Goal: Task Accomplishment & Management: Use online tool/utility

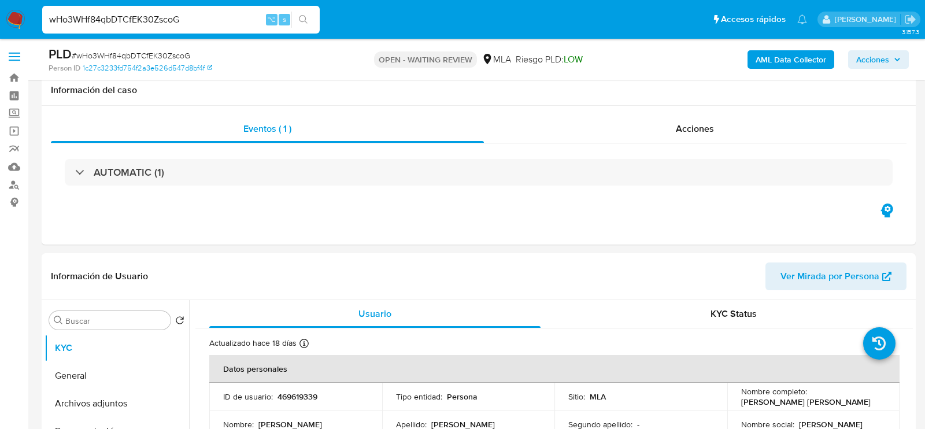
select select "10"
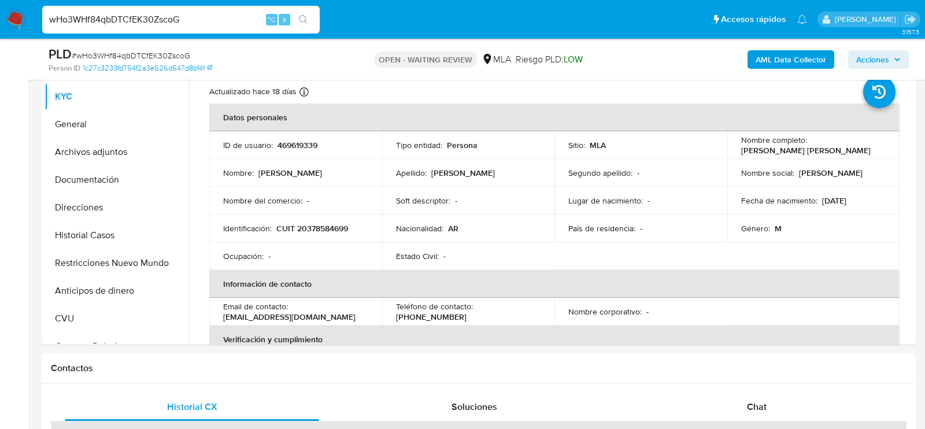
click at [187, 58] on span "# wHo3WHf84qbDTCfEK30ZscoG" at bounding box center [131, 56] width 119 height 12
click at [183, 56] on span "# wHo3WHf84qbDTCfEK30ZscoG" at bounding box center [131, 56] width 119 height 12
copy span "wHo3WHf84qbDTCfEK30ZscoG"
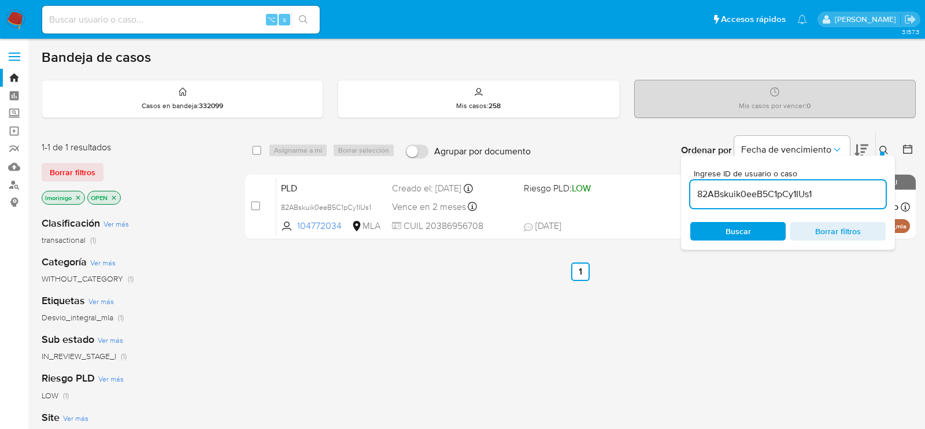
click at [787, 193] on input "82ABskuik0eeB5C1pCy1IUs1" at bounding box center [788, 194] width 195 height 15
paste input "wHo3WHf84qbDTCfEK30ZscoG"
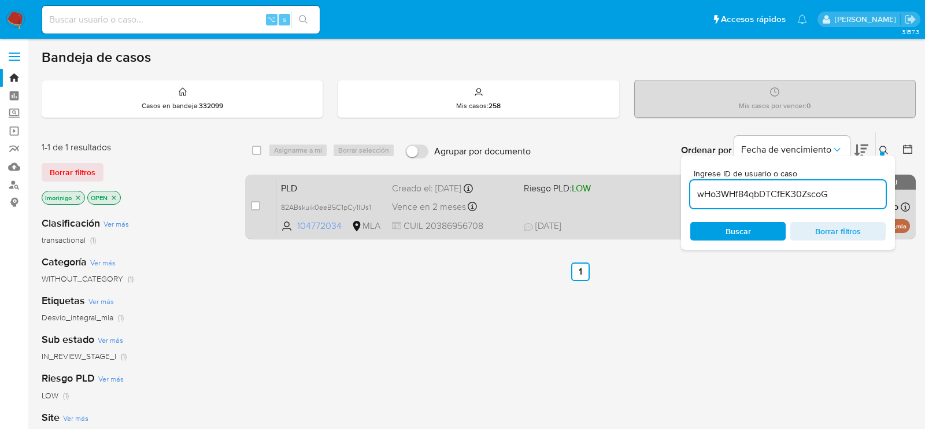
type input "wHo3WHf84qbDTCfEK30ZscoG"
click at [253, 205] on input "checkbox" at bounding box center [255, 205] width 9 height 9
checkbox input "true"
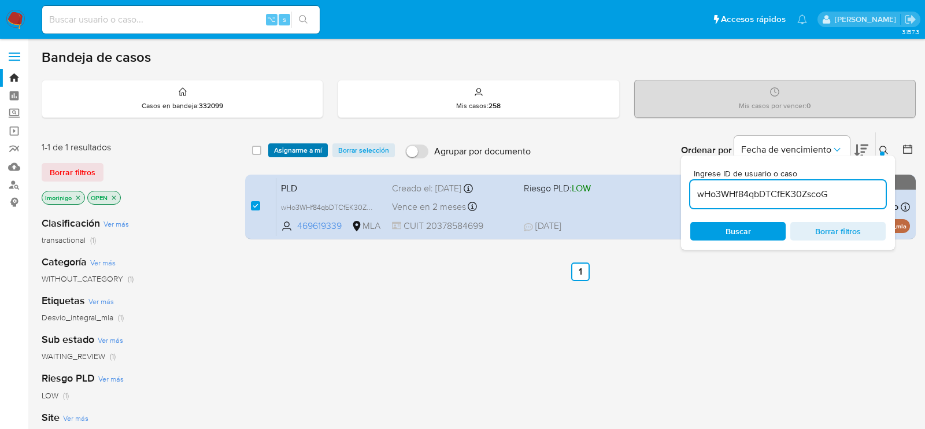
click at [301, 155] on span "Asignarme a mí" at bounding box center [298, 151] width 48 height 12
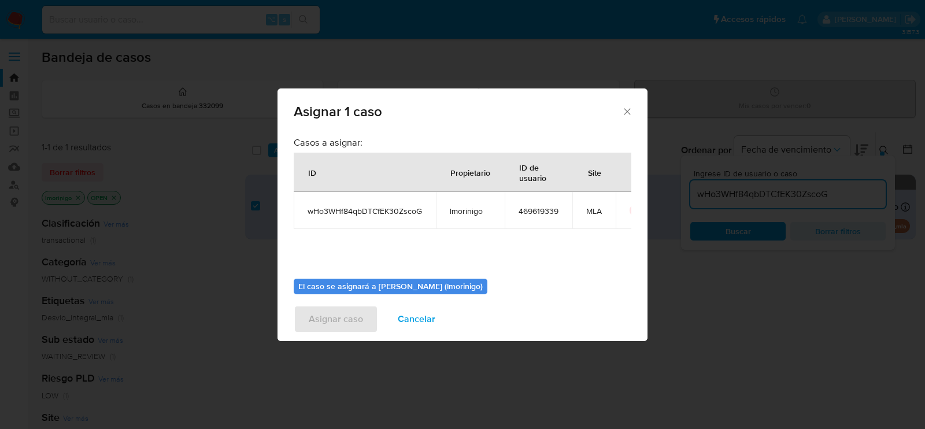
scroll to position [59, 0]
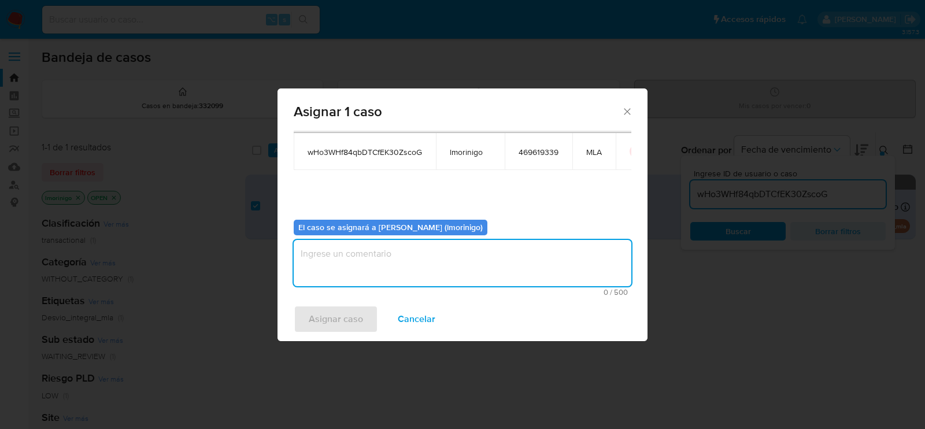
click at [359, 268] on textarea "assign-modal" at bounding box center [463, 263] width 338 height 46
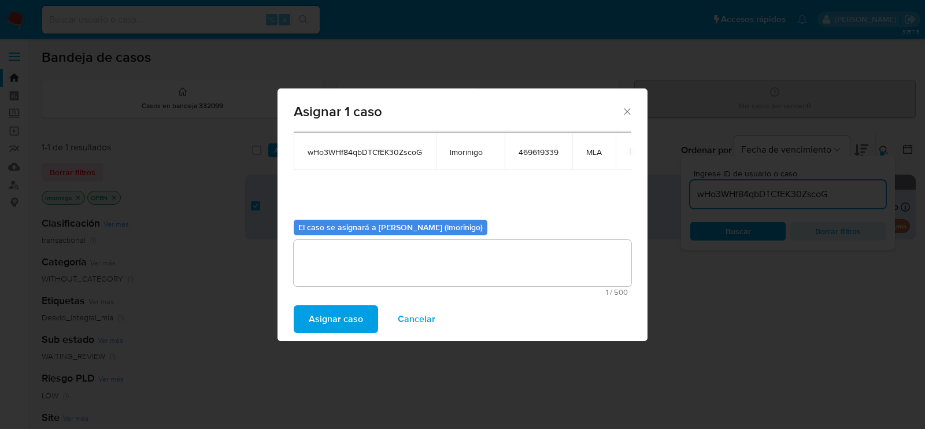
click at [351, 316] on span "Asignar caso" at bounding box center [336, 319] width 54 height 25
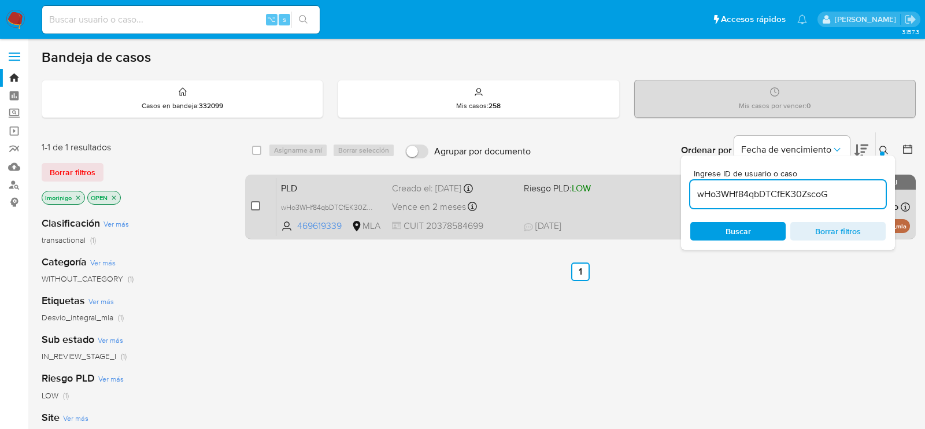
click at [259, 204] on input "checkbox" at bounding box center [255, 205] width 9 height 9
checkbox input "true"
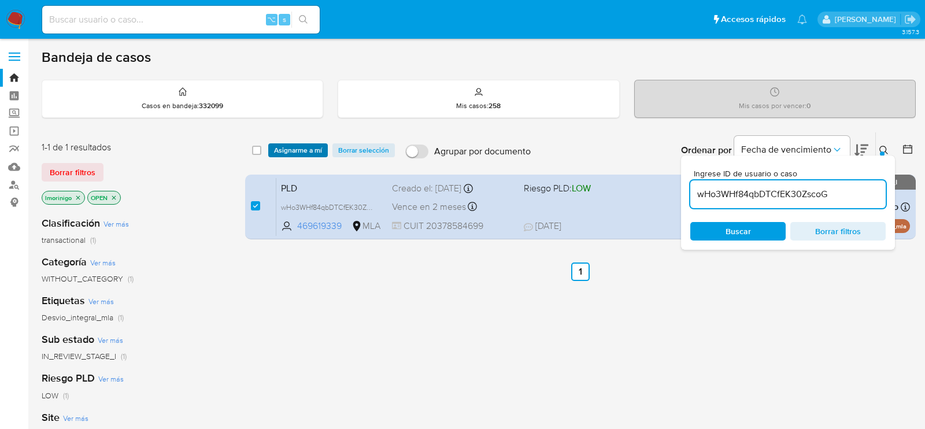
click at [293, 145] on span "Asignarme a mí" at bounding box center [298, 151] width 48 height 12
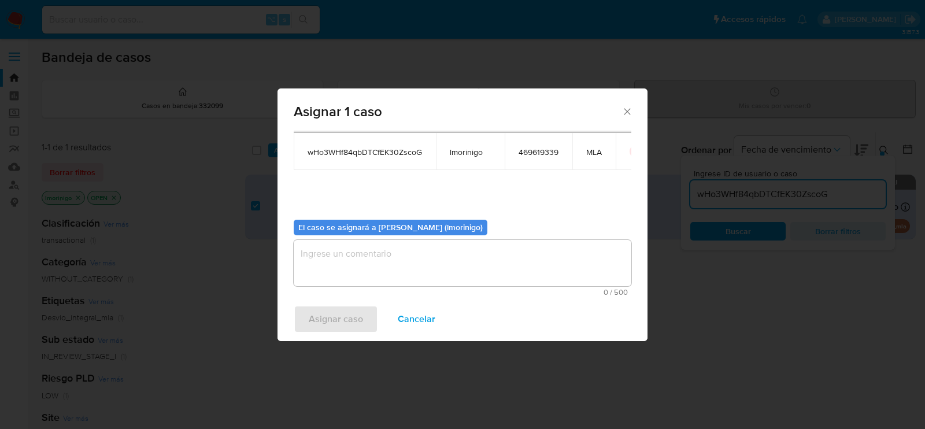
click at [403, 268] on textarea "assign-modal" at bounding box center [463, 263] width 338 height 46
click at [345, 321] on span "Asignar caso" at bounding box center [336, 319] width 54 height 25
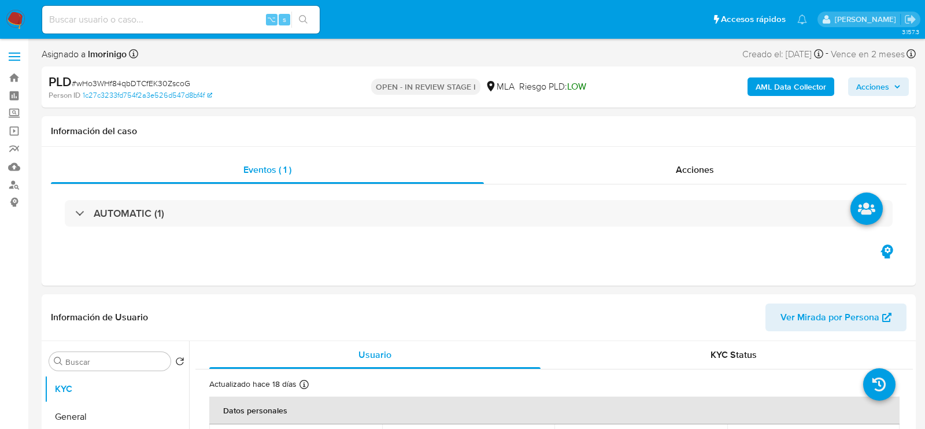
select select "10"
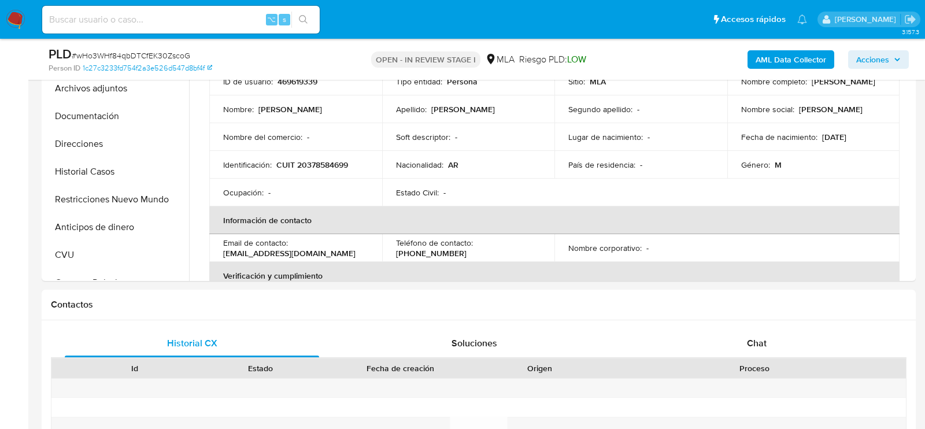
scroll to position [418, 0]
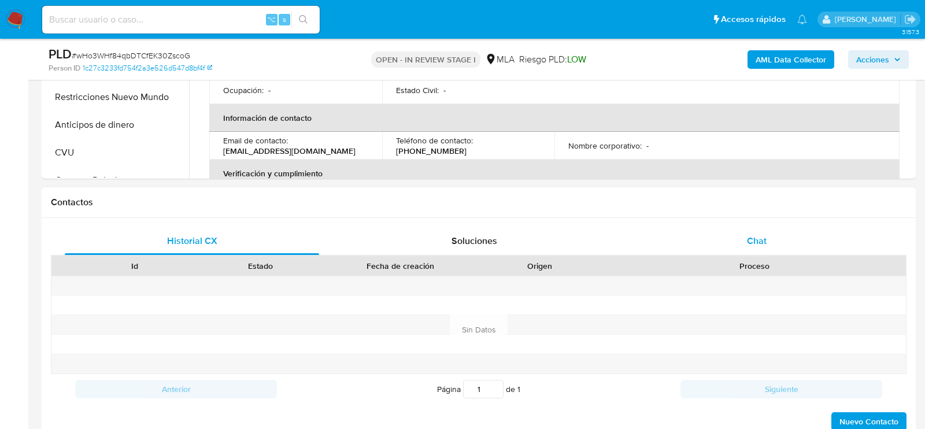
click at [735, 230] on div "Chat" at bounding box center [757, 241] width 254 height 28
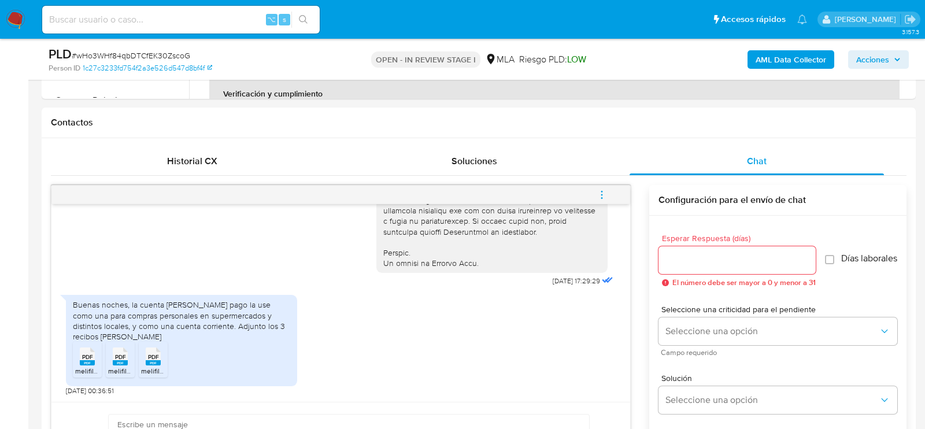
scroll to position [529, 0]
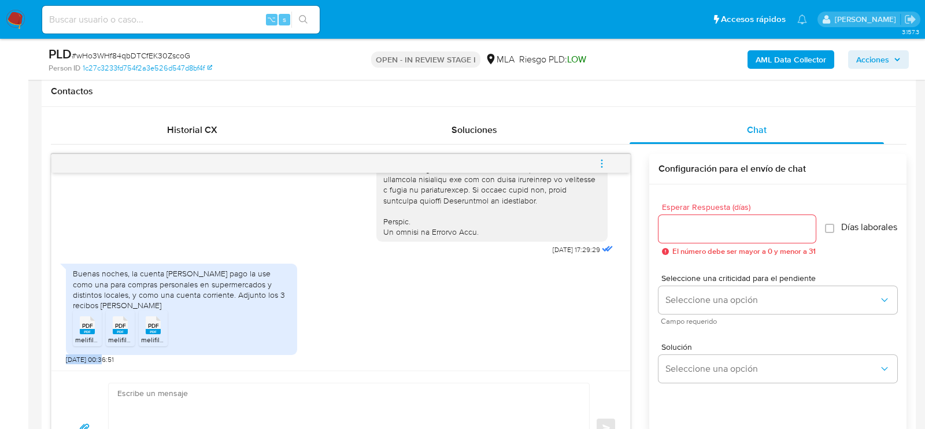
drag, startPoint x: 104, startPoint y: 358, endPoint x: 63, endPoint y: 358, distance: 41.1
click at [62, 358] on div "18/08/2025 17:29:29 Buenas noches, la cuenta de mercado pago la use como una pa…" at bounding box center [340, 272] width 579 height 198
copy span "20/08/2025"
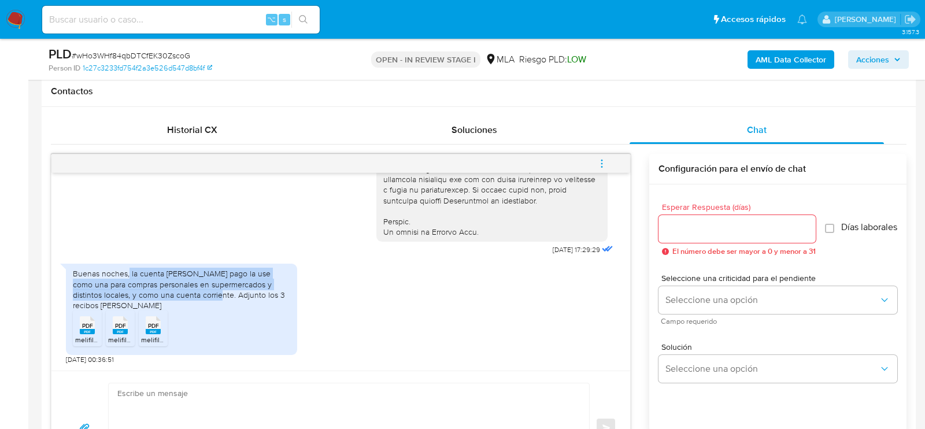
drag, startPoint x: 129, startPoint y: 271, endPoint x: 201, endPoint y: 293, distance: 75.4
click at [201, 293] on div "Buenas noches, la cuenta de mercado pago la use como una para compras personale…" at bounding box center [181, 289] width 217 height 42
copy div "la cuenta de mercado pago la use como una para compras personales en supermerca…"
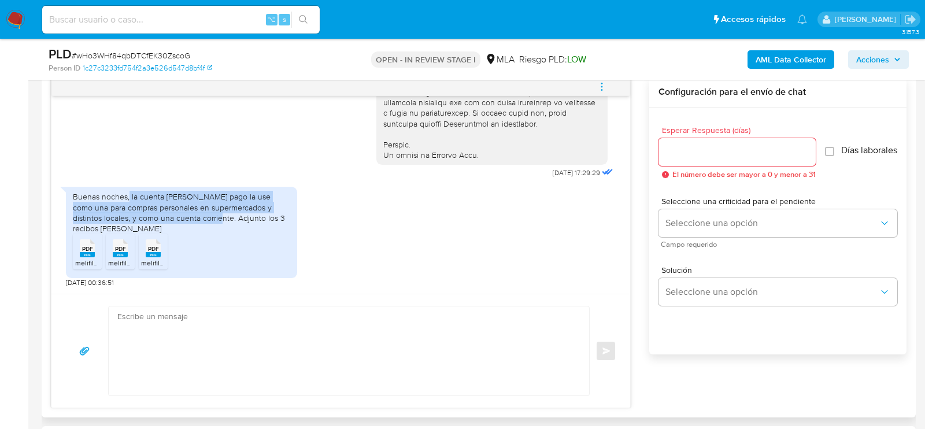
scroll to position [604, 0]
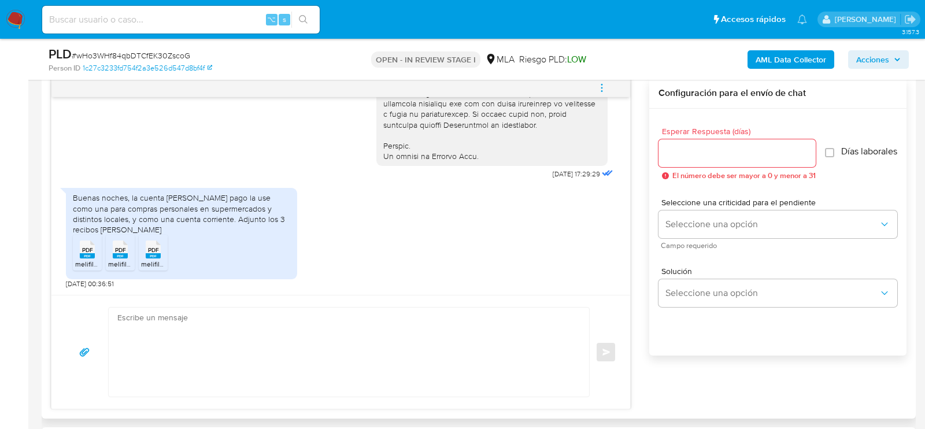
click at [442, 372] on textarea at bounding box center [345, 352] width 457 height 89
paste textarea "Hola, ¡Muchas gracias por tu respuesta! Confirmamos la recepción de la document…"
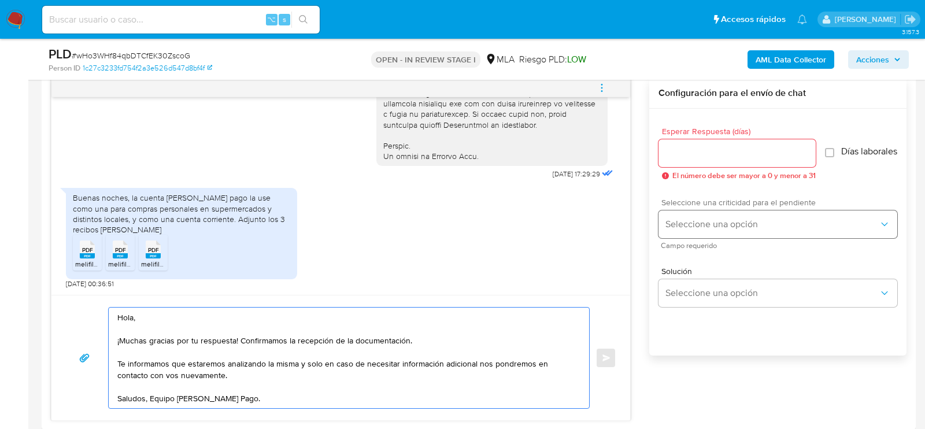
type textarea "Hola, ¡Muchas gracias por tu respuesta! Confirmamos la recepción de la document…"
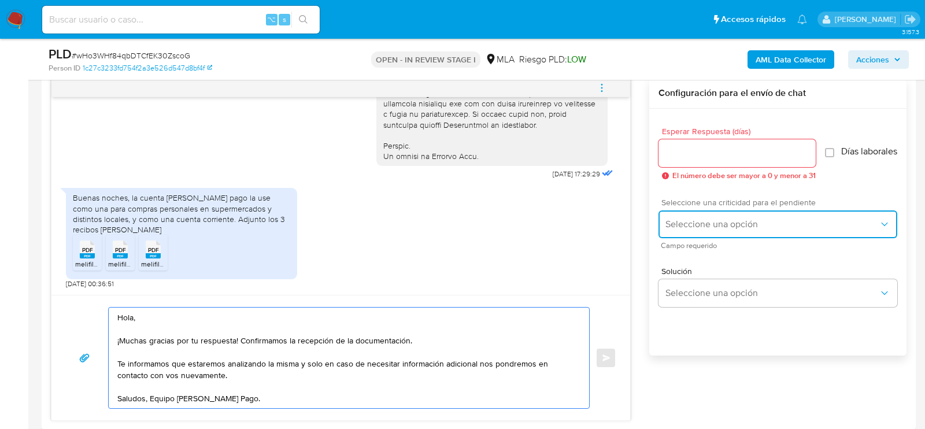
click at [729, 226] on span "Seleccione una opción" at bounding box center [772, 225] width 213 height 12
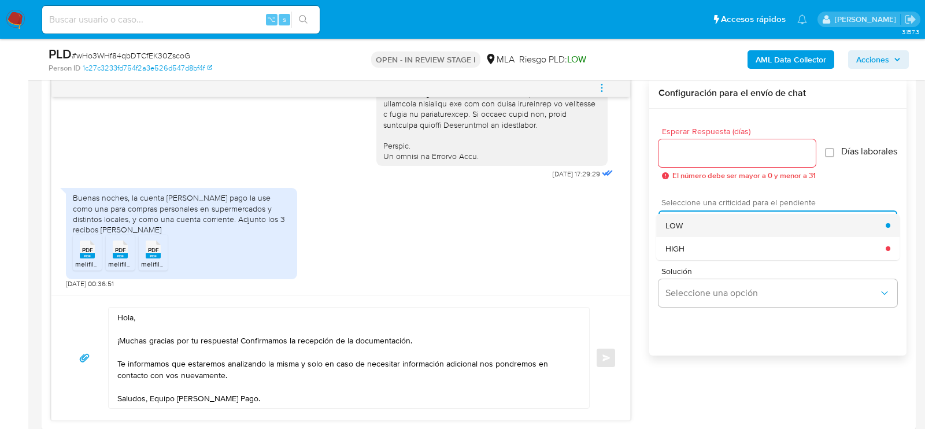
click at [699, 226] on div "LOW" at bounding box center [776, 225] width 220 height 23
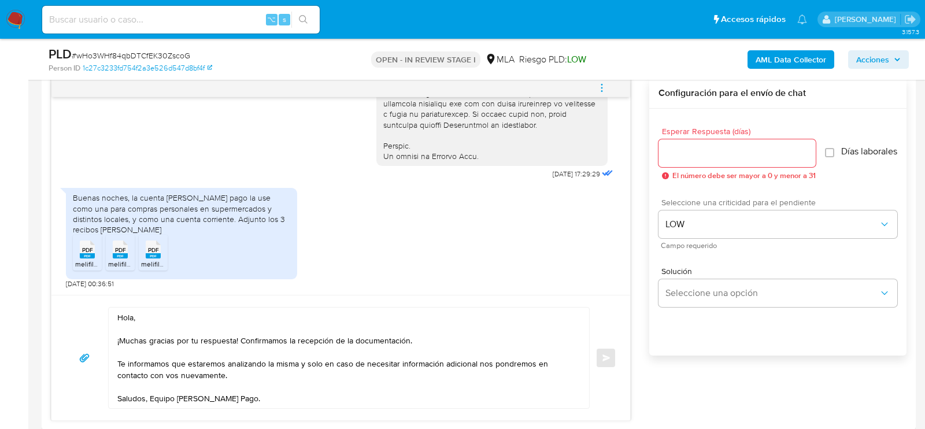
click at [696, 150] on input "Esperar Respuesta (días)" at bounding box center [737, 153] width 157 height 15
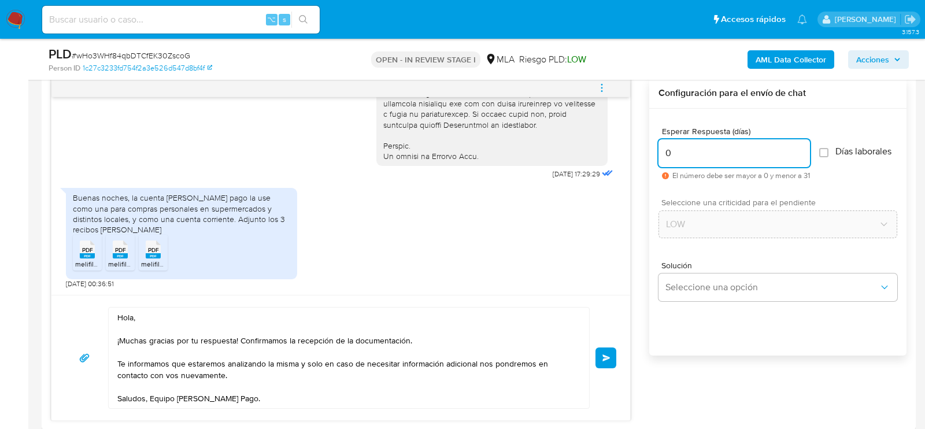
type input "0"
click at [609, 368] on div "Hola, ¡Muchas gracias por tu respuesta! Confirmamos la recepción de la document…" at bounding box center [340, 358] width 551 height 102
click at [609, 365] on button "Enviar" at bounding box center [606, 358] width 21 height 21
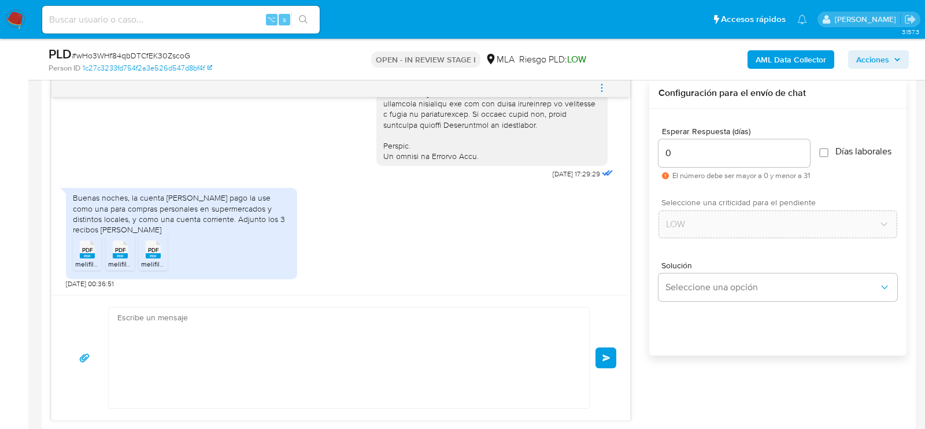
scroll to position [713, 0]
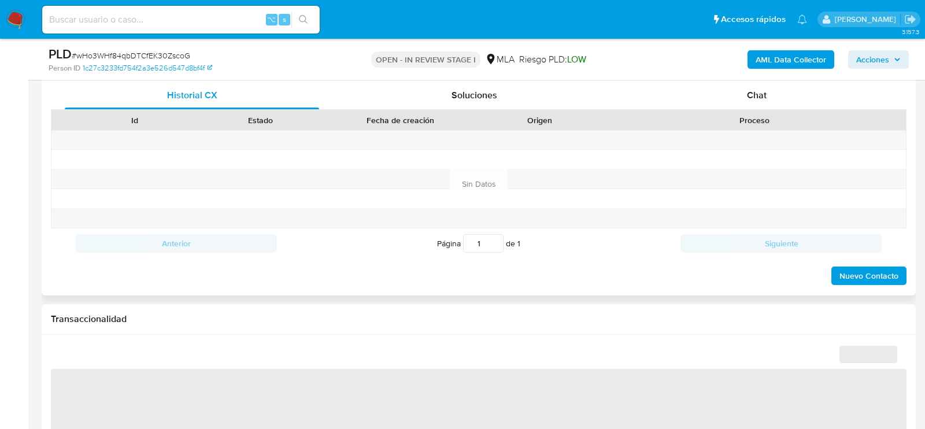
select select "10"
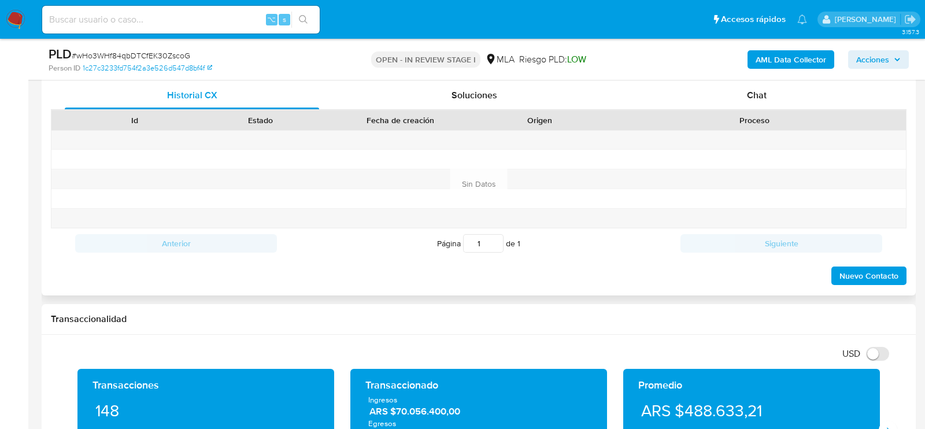
scroll to position [513, 0]
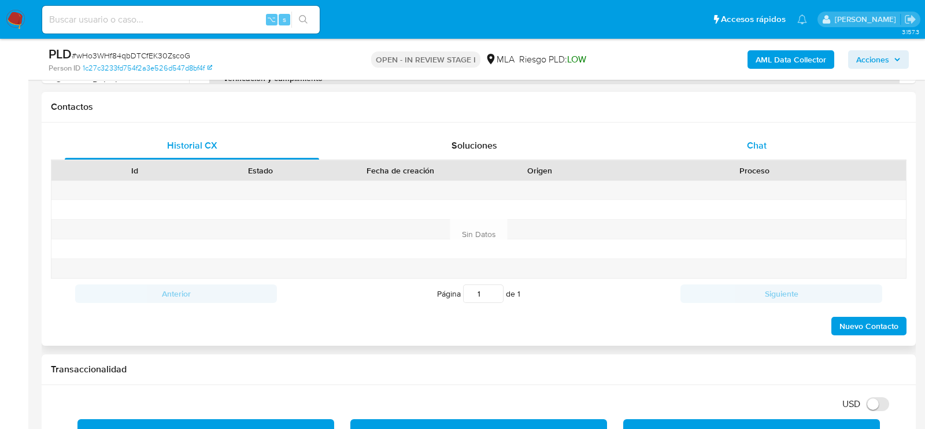
click at [732, 145] on div "Chat" at bounding box center [757, 146] width 254 height 28
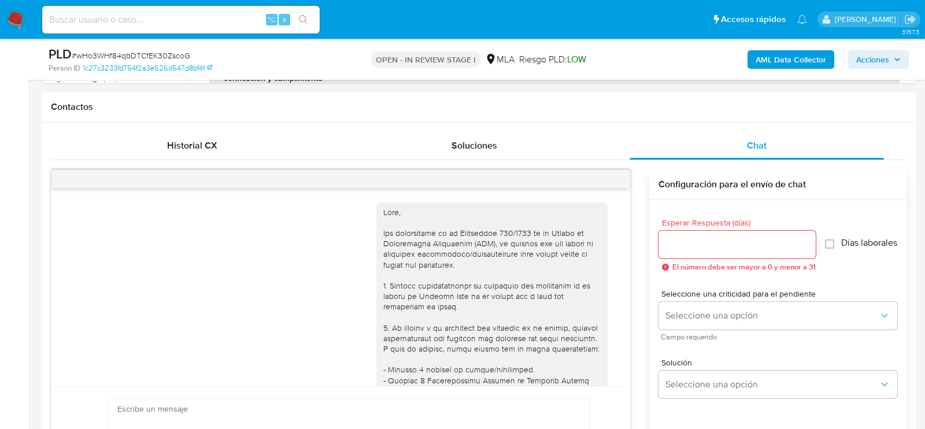
scroll to position [713, 0]
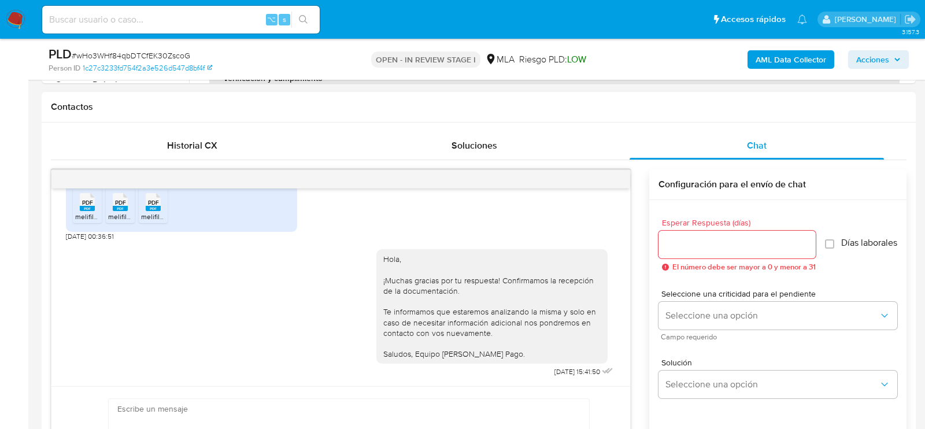
click at [609, 176] on div at bounding box center [340, 179] width 579 height 19
click at [586, 179] on button "menu-action" at bounding box center [602, 179] width 38 height 28
click at [541, 159] on li "Cerrar conversación" at bounding box center [523, 155] width 119 height 21
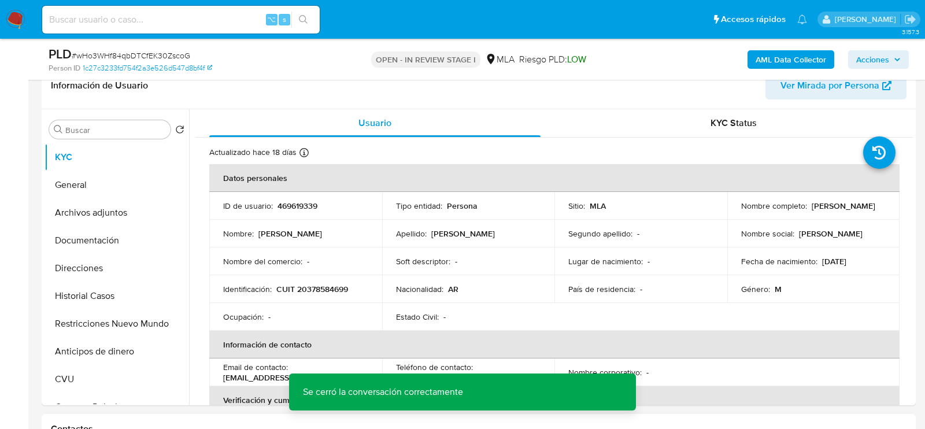
scroll to position [117, 0]
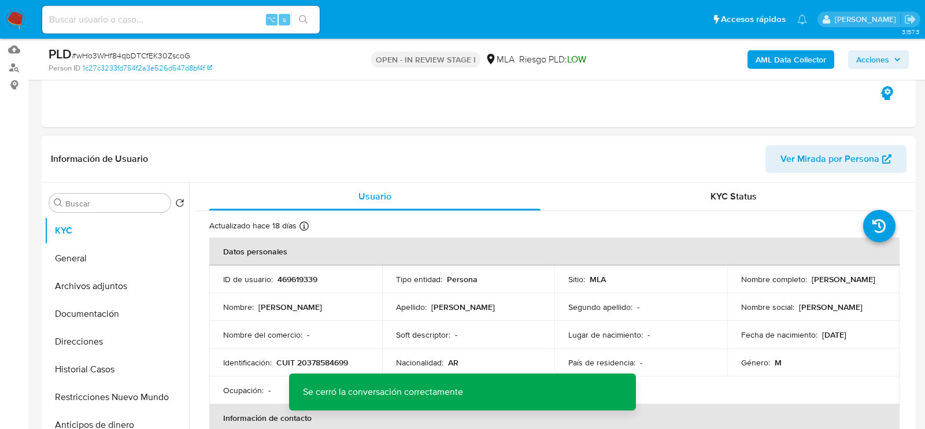
drag, startPoint x: 739, startPoint y: 285, endPoint x: 844, endPoint y: 285, distance: 105.8
click at [844, 285] on div "Nombre completo : Marcos Julian Zuñiga" at bounding box center [813, 279] width 145 height 10
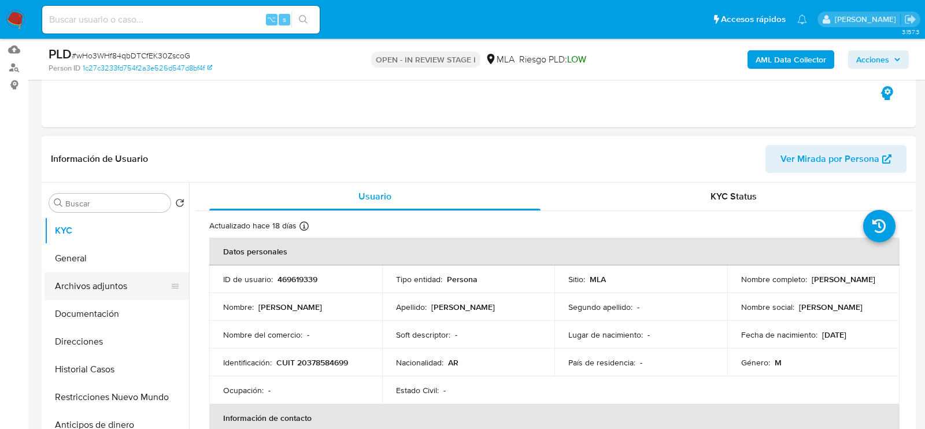
click at [60, 290] on button "Archivos adjuntos" at bounding box center [112, 286] width 135 height 28
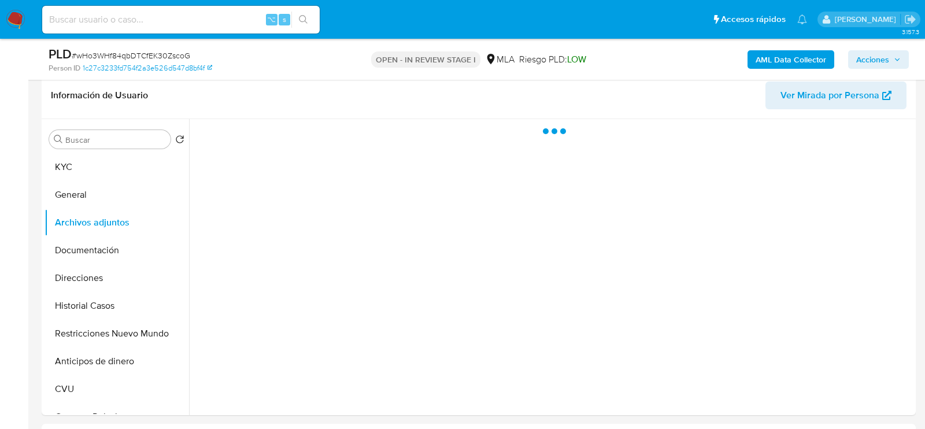
scroll to position [200, 0]
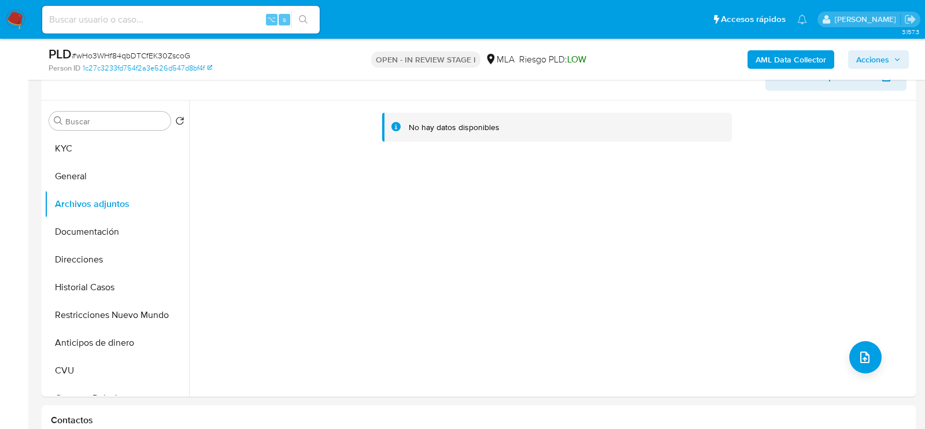
click at [766, 56] on b "AML Data Collector" at bounding box center [791, 59] width 71 height 19
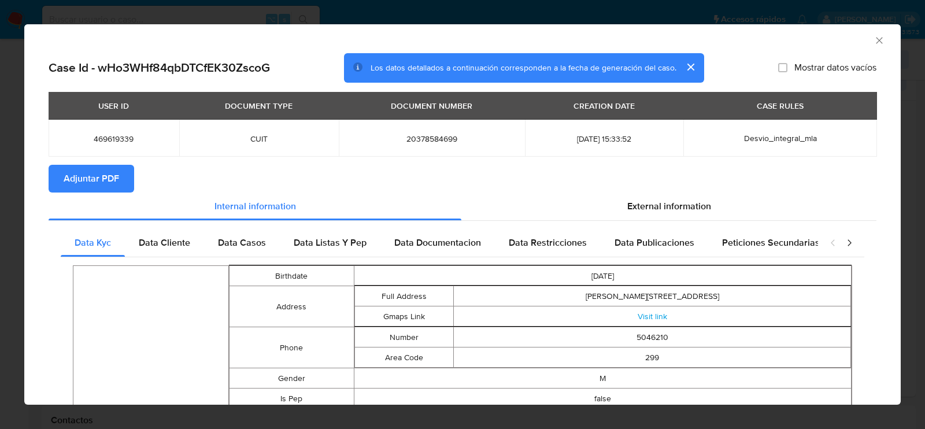
click at [106, 180] on span "Adjuntar PDF" at bounding box center [92, 178] width 56 height 25
click at [880, 39] on icon "Cerrar ventana" at bounding box center [879, 40] width 6 height 6
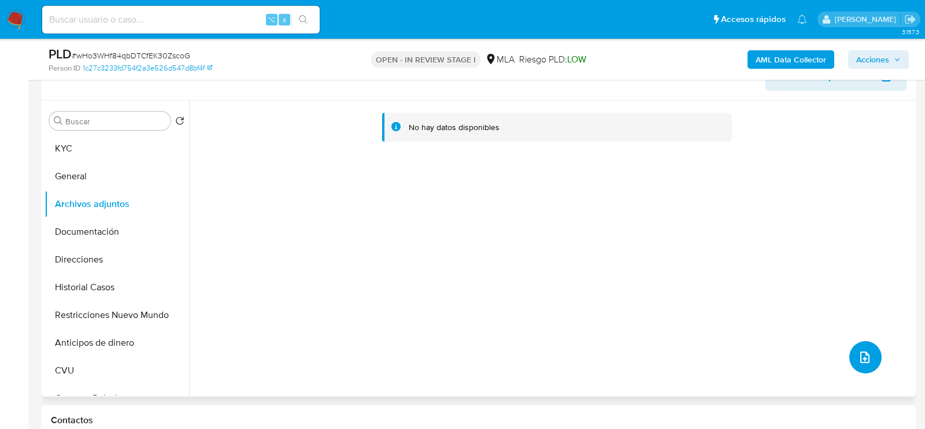
click at [869, 350] on button "upload-file" at bounding box center [866, 357] width 32 height 32
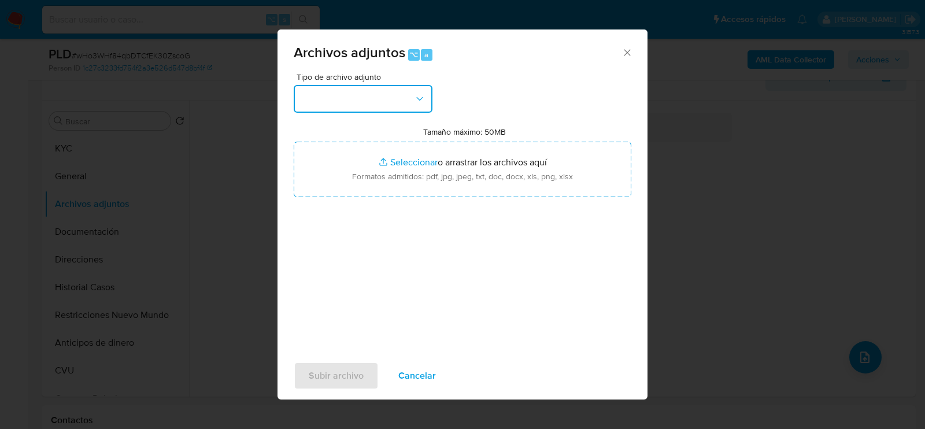
click at [396, 104] on button "button" at bounding box center [363, 99] width 139 height 28
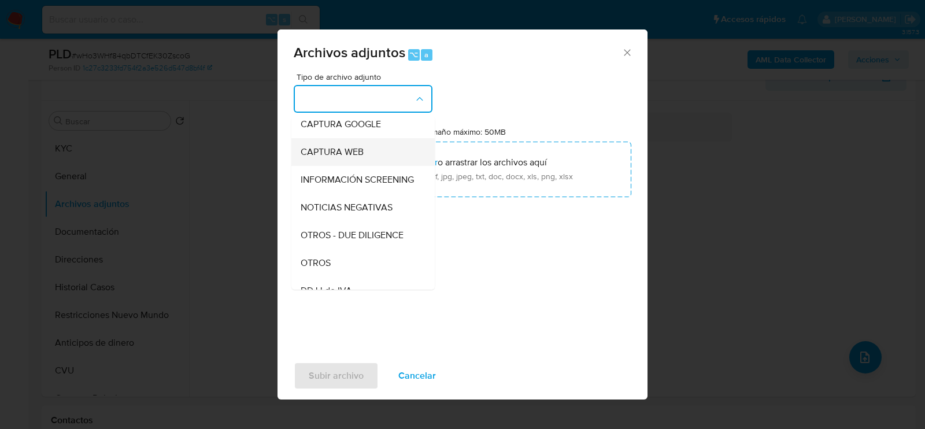
scroll to position [114, 0]
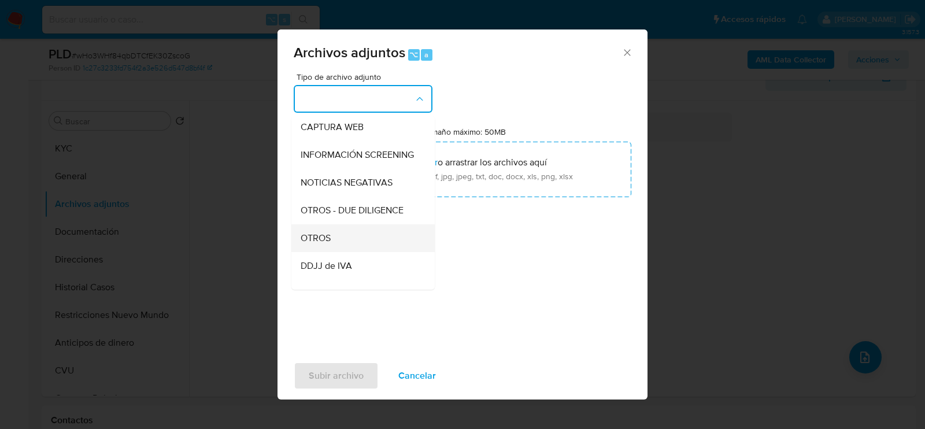
click at [375, 237] on div "OTROS" at bounding box center [360, 238] width 118 height 28
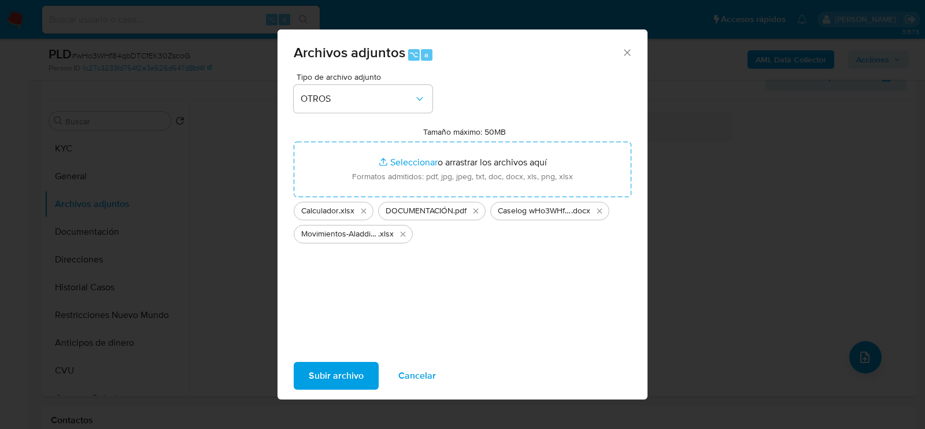
click at [327, 374] on span "Subir archivo" at bounding box center [336, 375] width 55 height 25
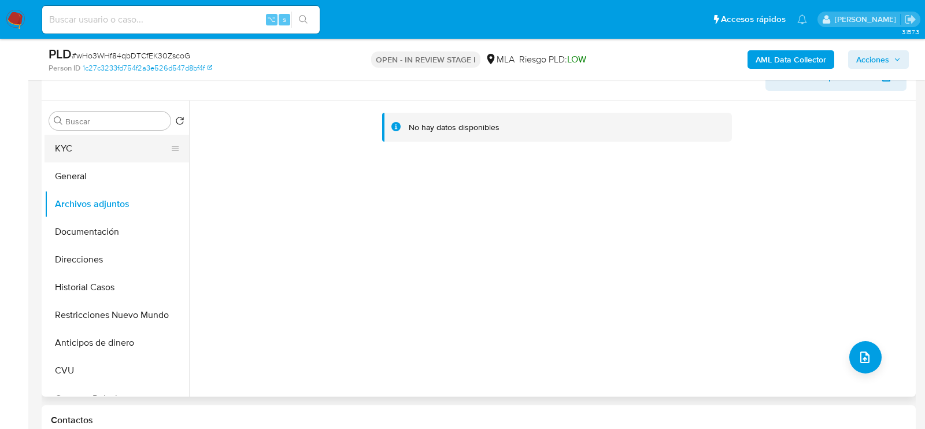
click at [106, 152] on button "KYC" at bounding box center [112, 149] width 135 height 28
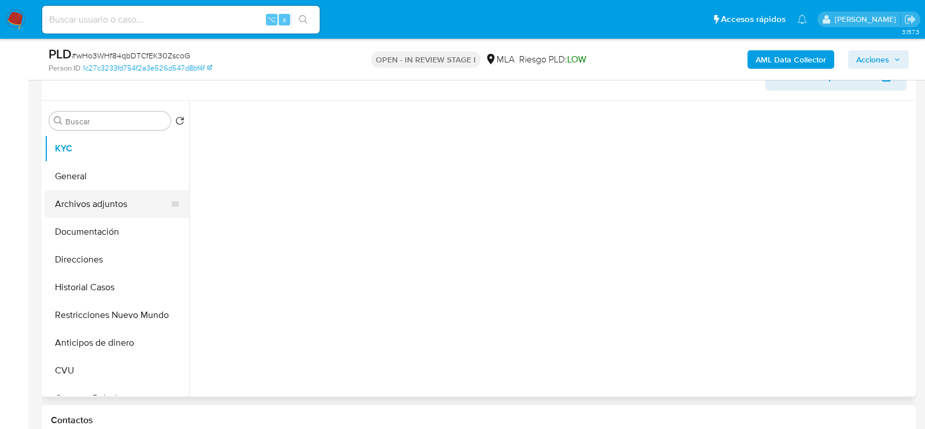
click at [108, 210] on button "Archivos adjuntos" at bounding box center [112, 204] width 135 height 28
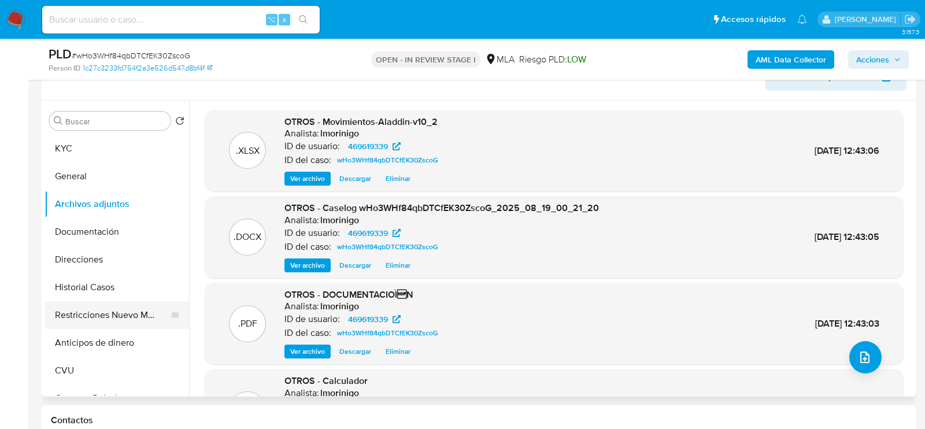
click at [88, 319] on button "Restricciones Nuevo Mundo" at bounding box center [112, 315] width 135 height 28
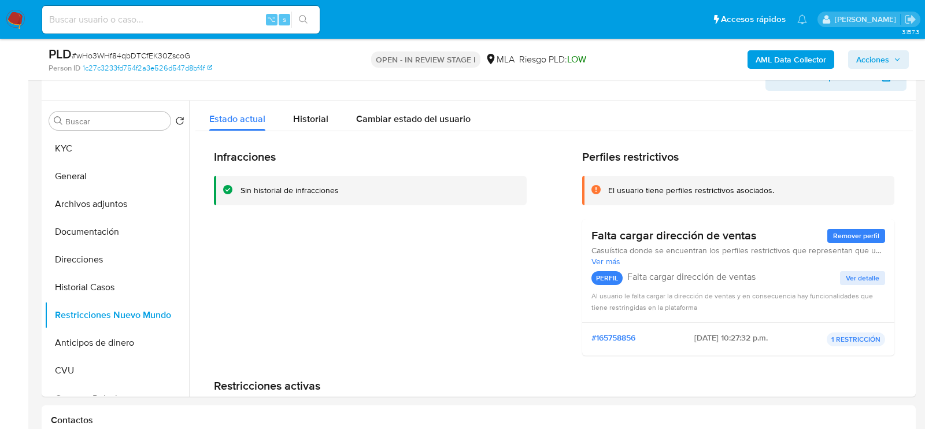
click at [883, 71] on div "AML Data Collector Acciones" at bounding box center [767, 59] width 284 height 27
click at [870, 56] on span "Acciones" at bounding box center [873, 59] width 33 height 19
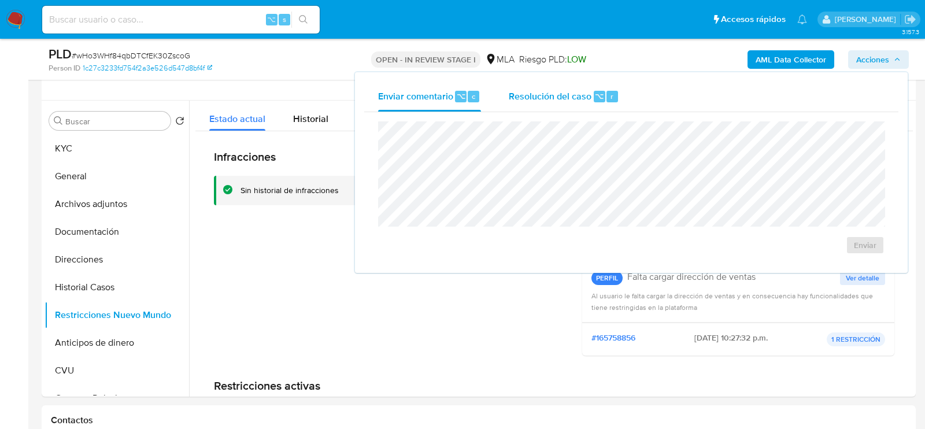
click at [585, 106] on div "Resolución del caso ⌥ r" at bounding box center [564, 97] width 110 height 30
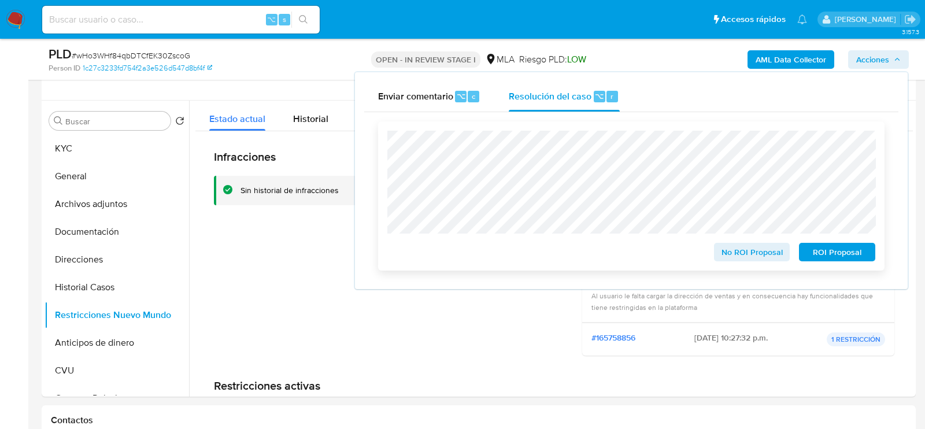
click at [747, 259] on span "No ROI Proposal" at bounding box center [752, 252] width 60 height 16
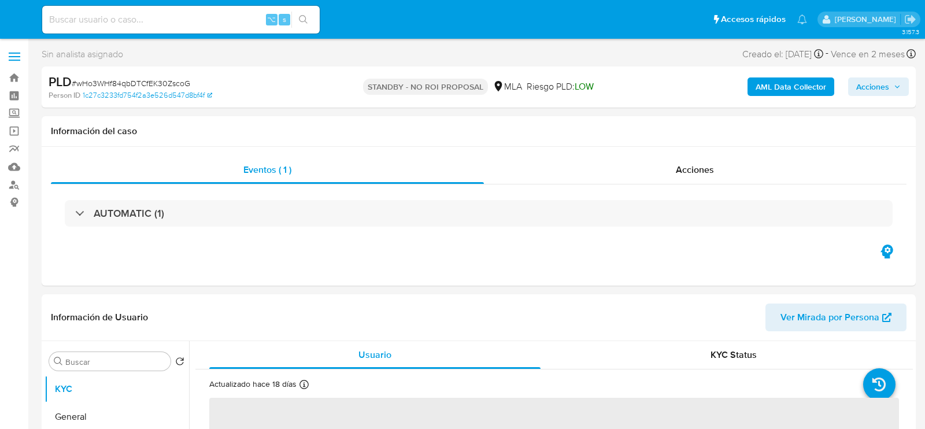
select select "10"
click at [178, 19] on input at bounding box center [181, 19] width 278 height 15
paste input "sJgFnMox33WVaOR0QvDVQiGF"
type input "sJgFnMox33WVaOR0QvDVQiGF"
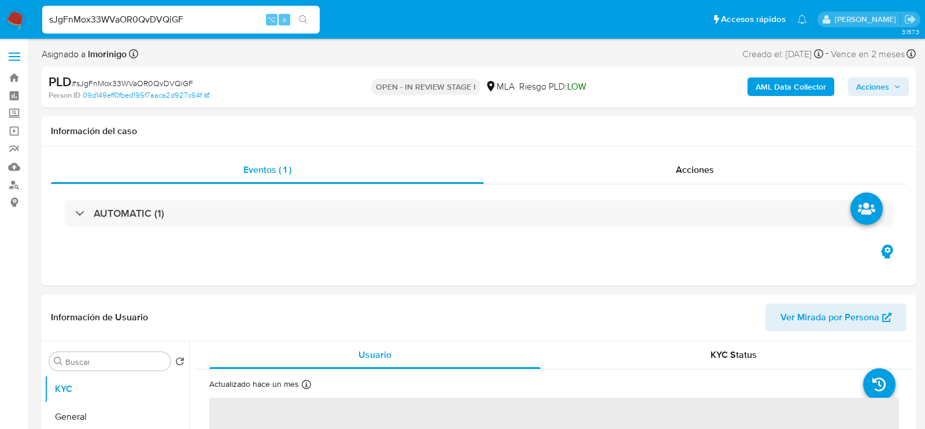
select select "10"
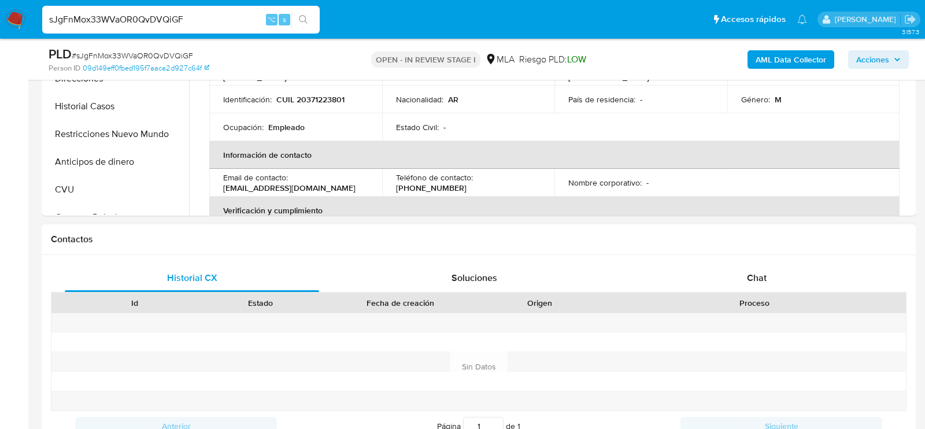
scroll to position [393, 0]
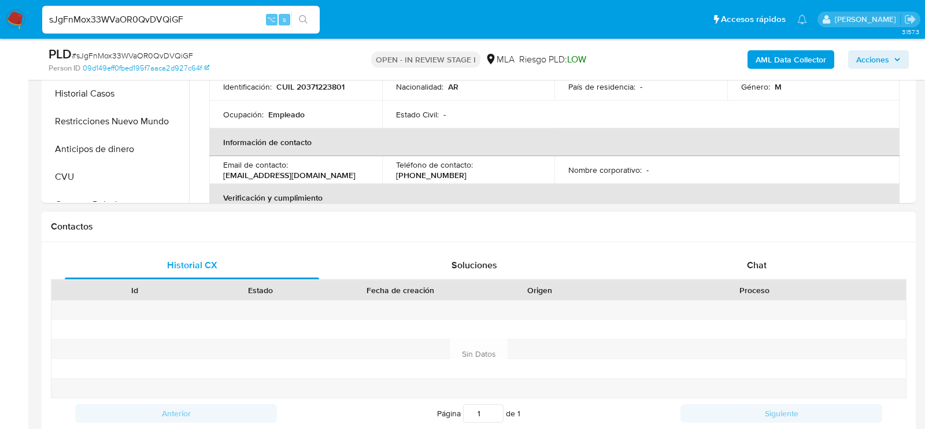
click at [718, 280] on div "Id Estado Fecha de creación Origen Proceso" at bounding box center [479, 290] width 856 height 20
click at [724, 264] on div "Chat" at bounding box center [757, 266] width 254 height 28
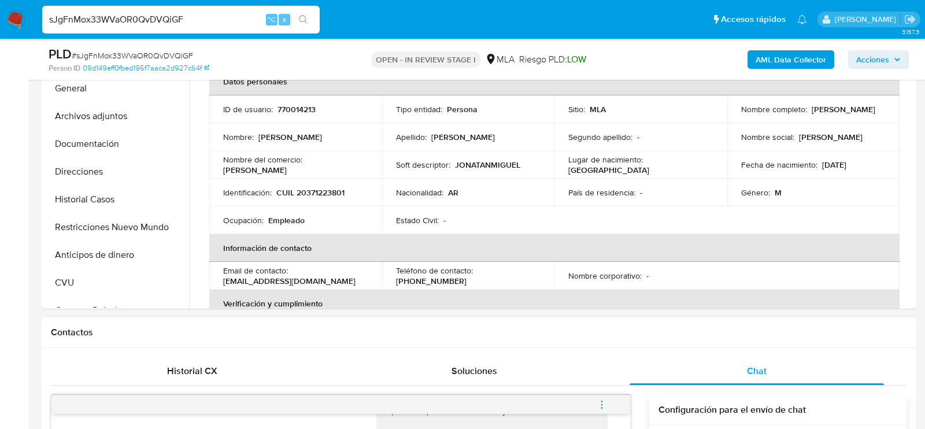
scroll to position [263, 0]
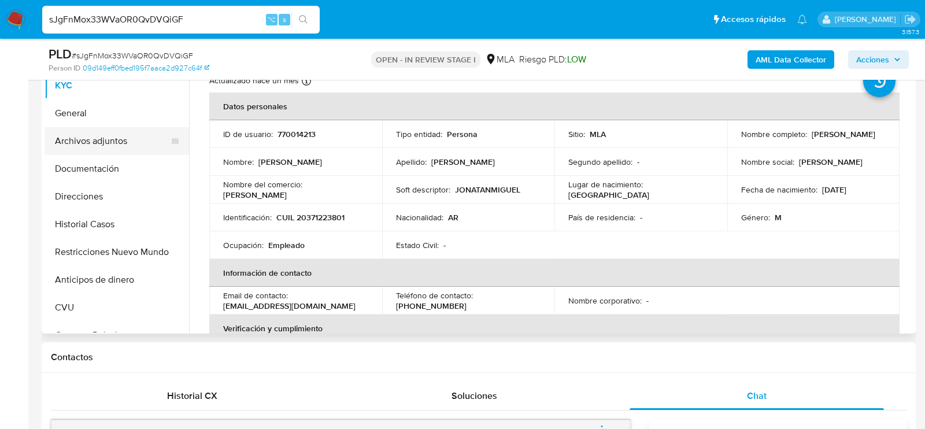
click at [99, 143] on button "Archivos adjuntos" at bounding box center [112, 141] width 135 height 28
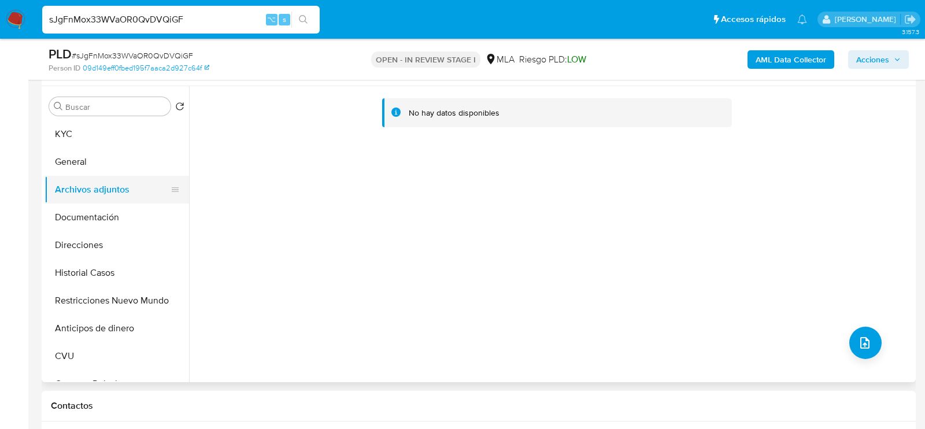
scroll to position [195, 0]
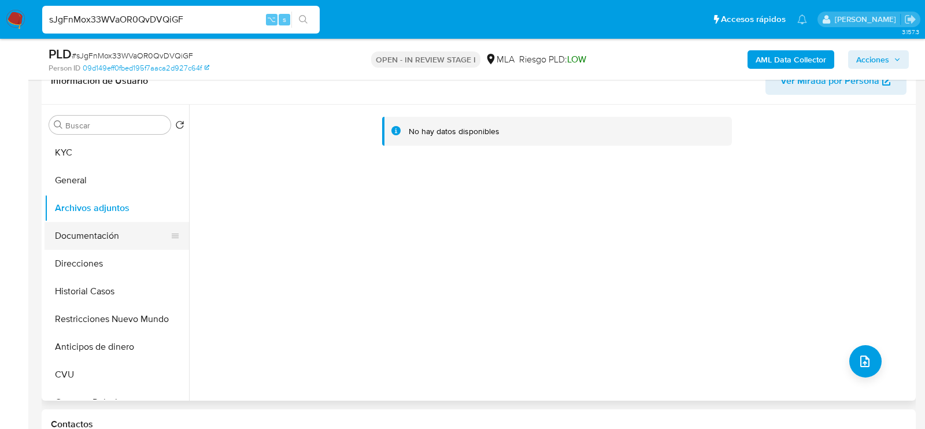
click at [78, 239] on button "Documentación" at bounding box center [112, 236] width 135 height 28
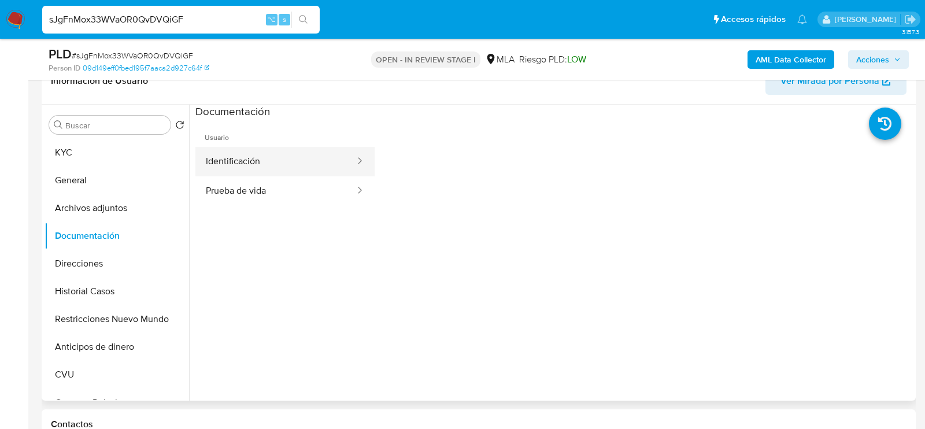
click at [215, 161] on button "Identificación" at bounding box center [275, 161] width 161 height 29
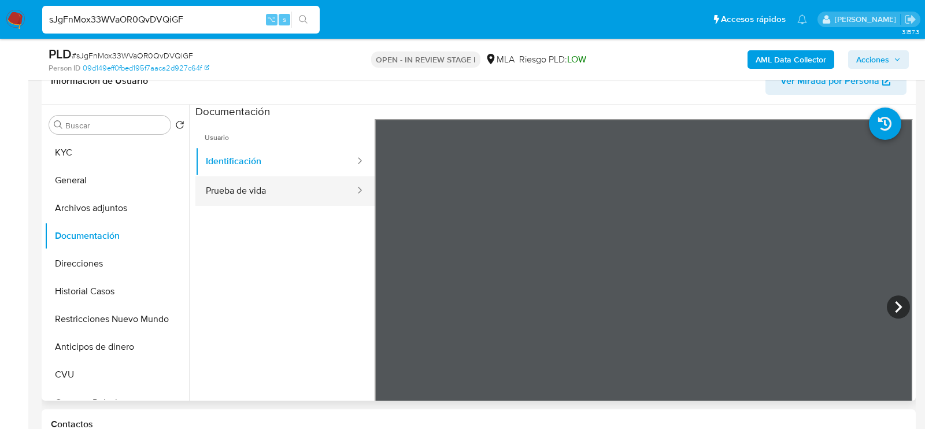
click at [326, 185] on button "Prueba de vida" at bounding box center [275, 190] width 161 height 29
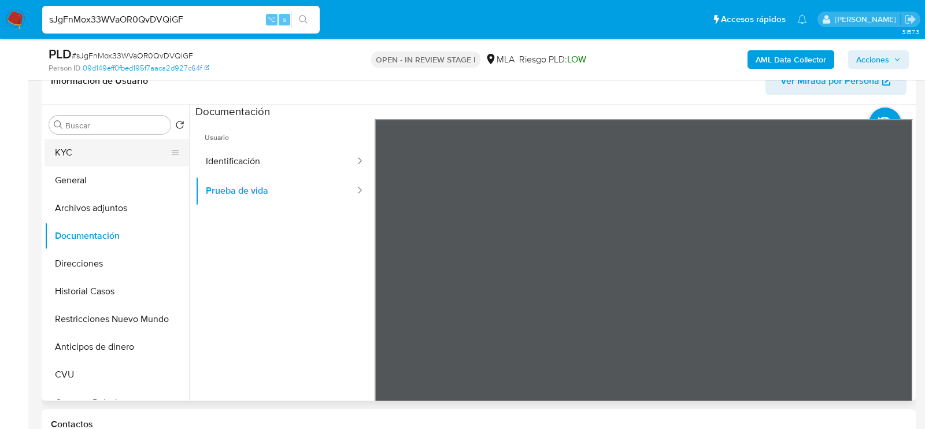
click at [88, 151] on button "KYC" at bounding box center [112, 153] width 135 height 28
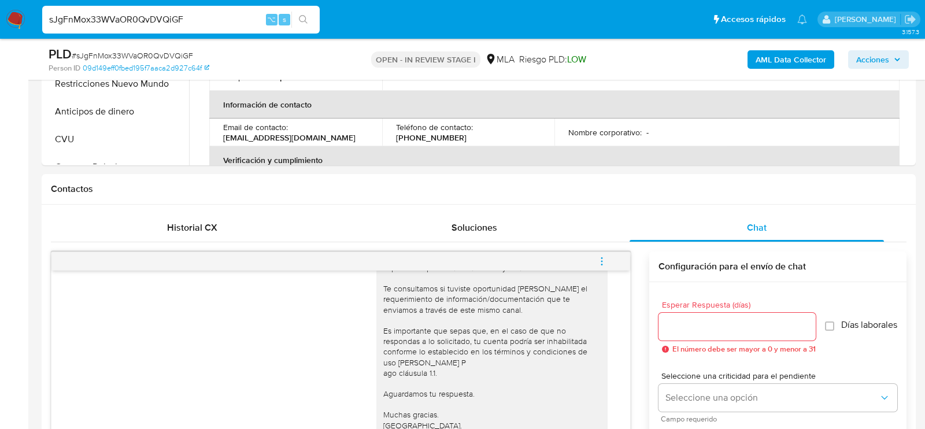
scroll to position [470, 0]
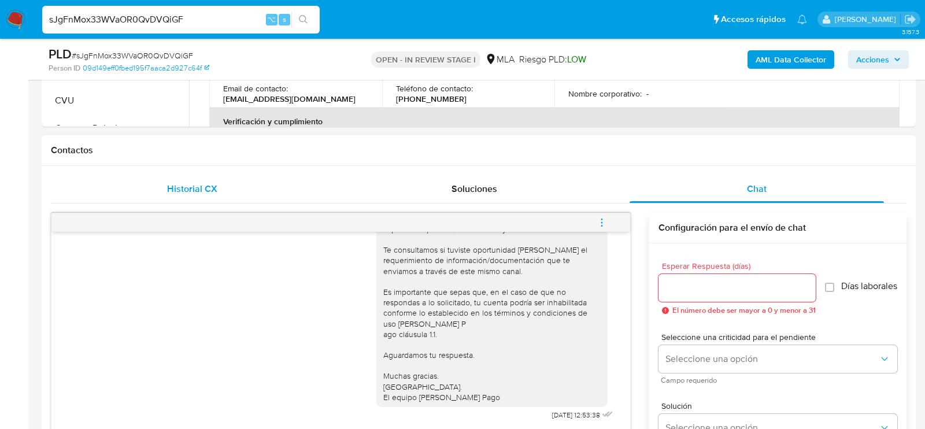
click at [197, 183] on span "Historial CX" at bounding box center [192, 188] width 50 height 13
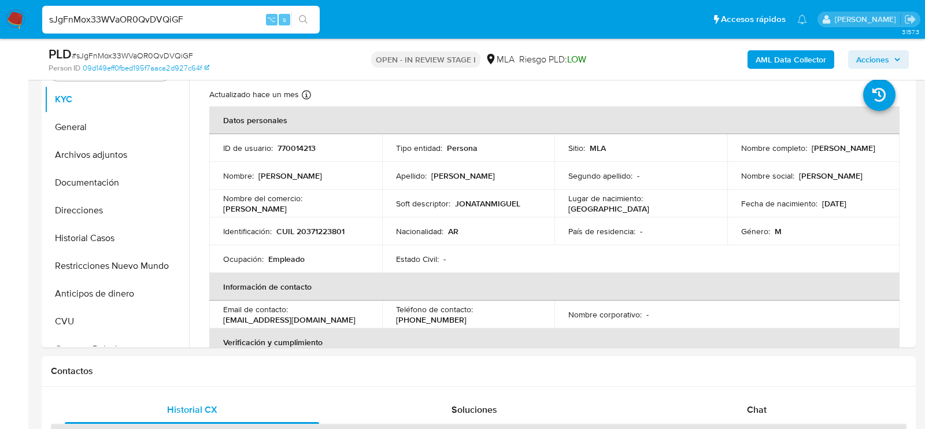
scroll to position [238, 0]
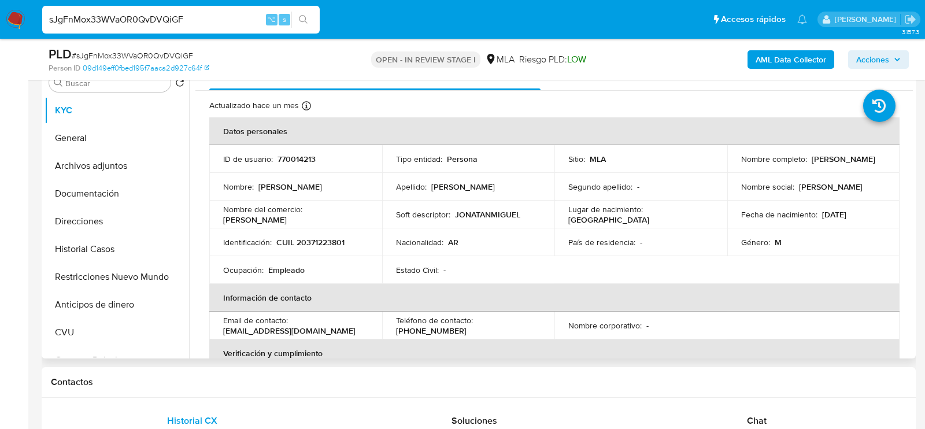
drag, startPoint x: 738, startPoint y: 168, endPoint x: 853, endPoint y: 164, distance: 114.6
click at [853, 164] on div "Nombre completo : Jonatan Miguel Bautista" at bounding box center [813, 159] width 145 height 10
click at [302, 233] on td "Identificación : CUIL 20371223801" at bounding box center [295, 242] width 173 height 28
click at [302, 235] on td "Identificación : CUIL 20371223801" at bounding box center [295, 242] width 173 height 28
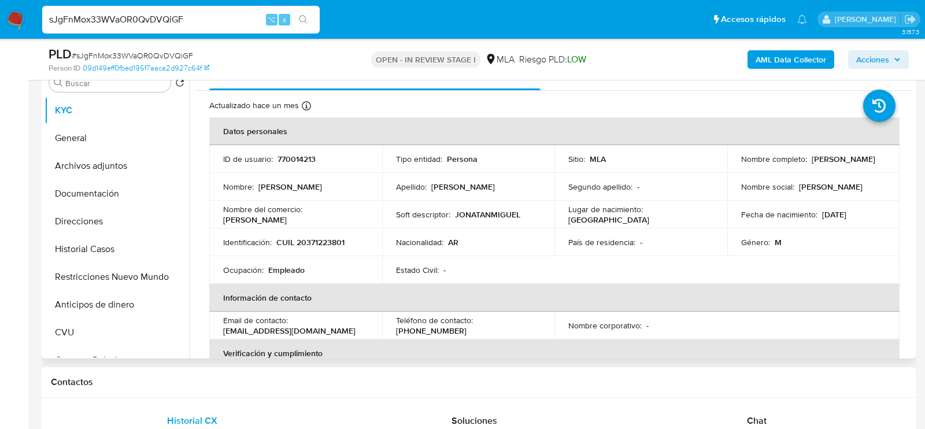
click at [308, 239] on p "CUIL 20371223801" at bounding box center [310, 242] width 68 height 10
copy p "20371223801"
click at [78, 172] on button "Archivos adjuntos" at bounding box center [112, 166] width 135 height 28
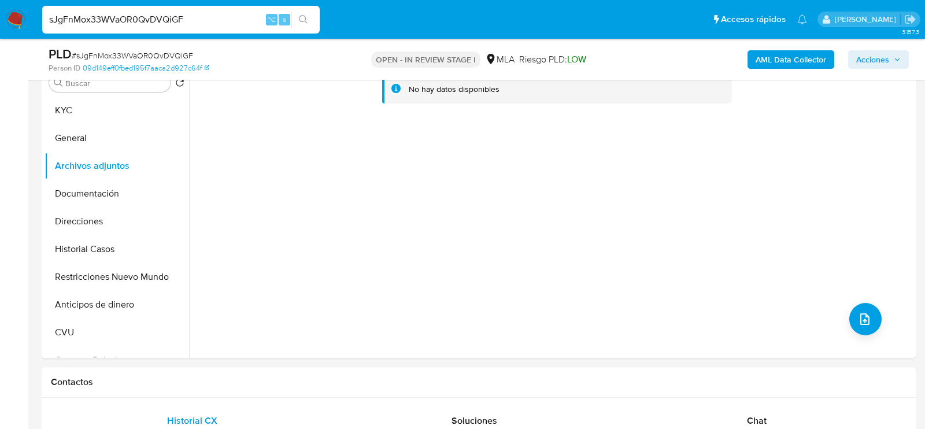
click at [760, 62] on b "AML Data Collector" at bounding box center [791, 59] width 71 height 19
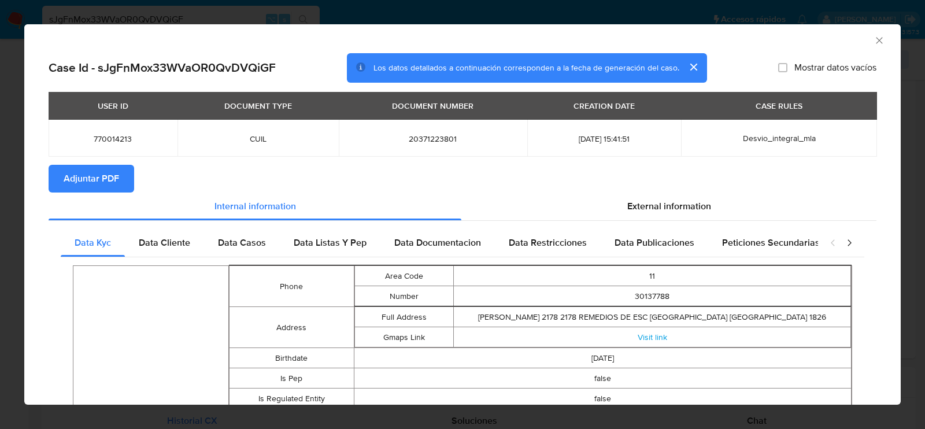
click at [123, 179] on button "Adjuntar PDF" at bounding box center [92, 179] width 86 height 28
click at [880, 43] on icon "Cerrar ventana" at bounding box center [880, 41] width 12 height 12
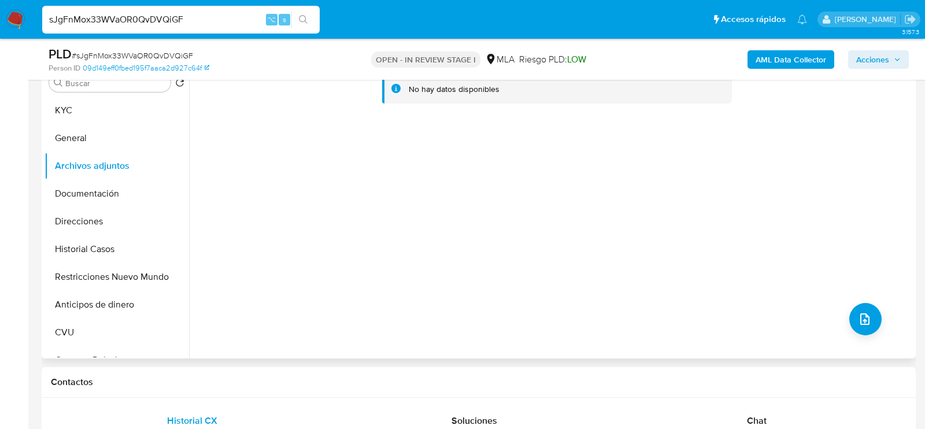
scroll to position [209, 0]
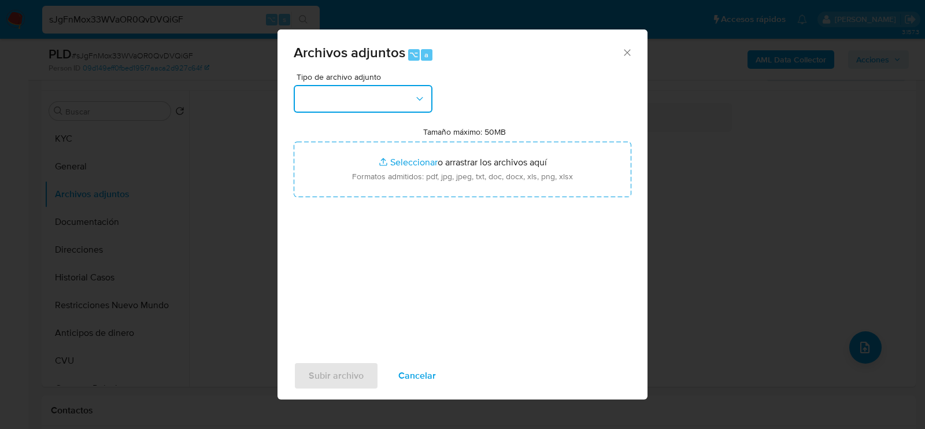
click at [421, 110] on button "button" at bounding box center [363, 99] width 139 height 28
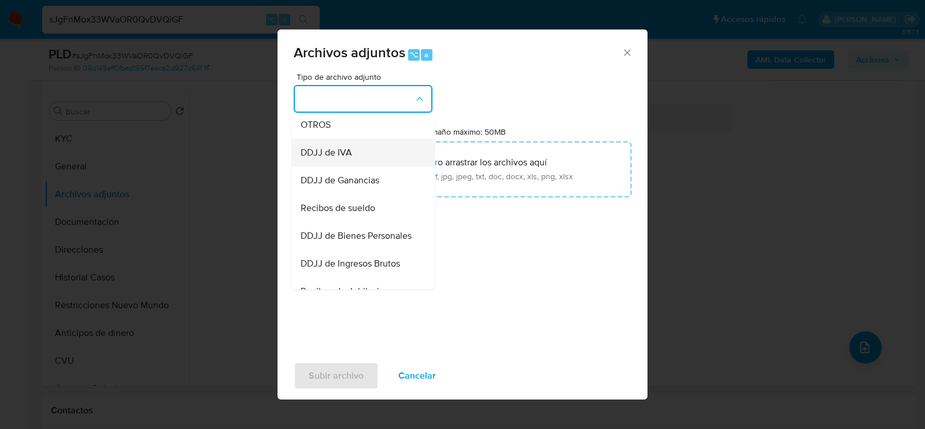
scroll to position [208, 0]
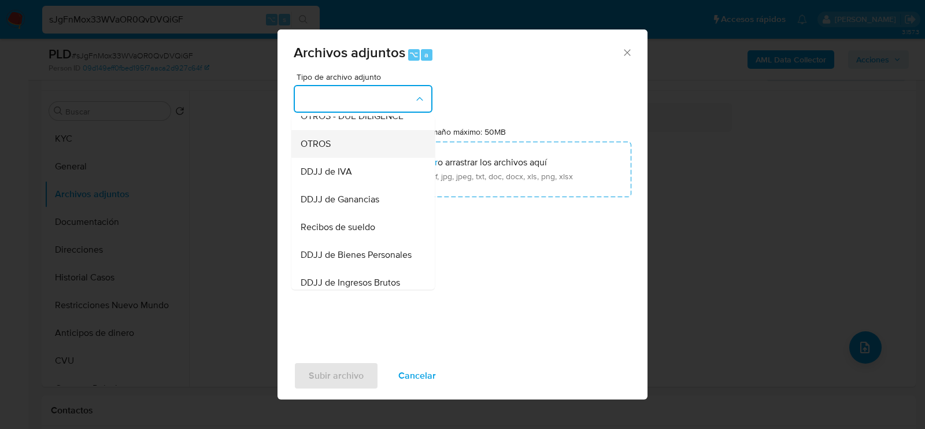
click at [396, 145] on div "OTROS" at bounding box center [360, 144] width 118 height 28
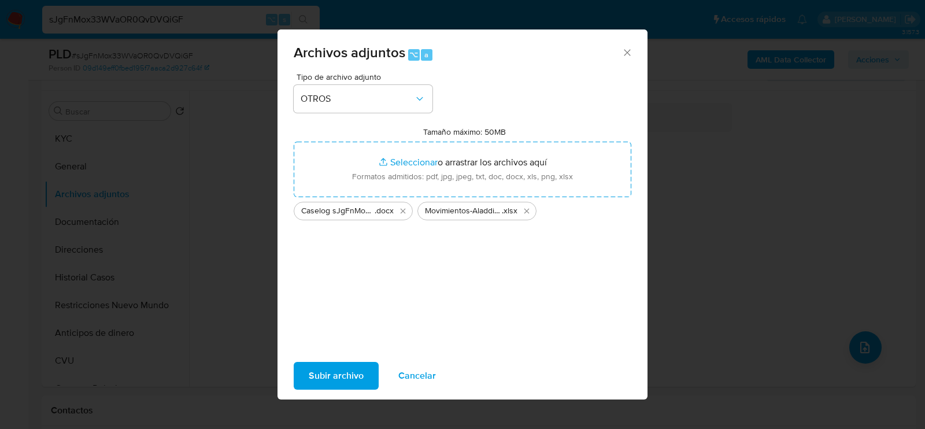
click at [324, 366] on span "Subir archivo" at bounding box center [336, 375] width 55 height 25
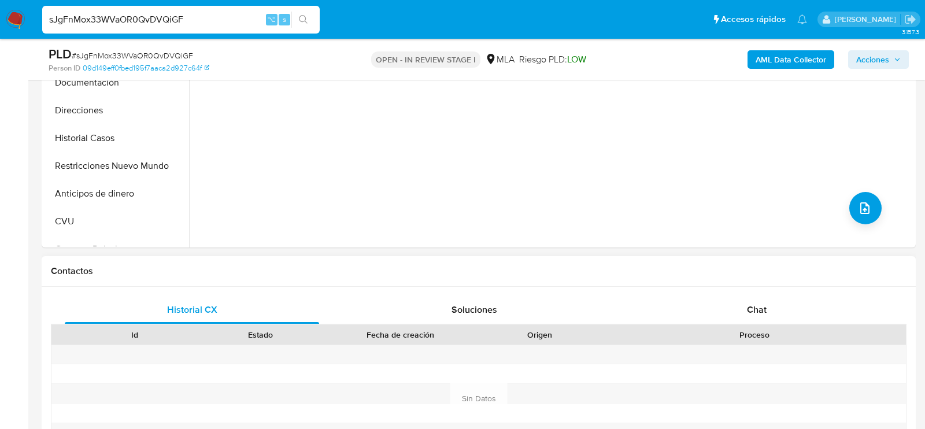
scroll to position [385, 0]
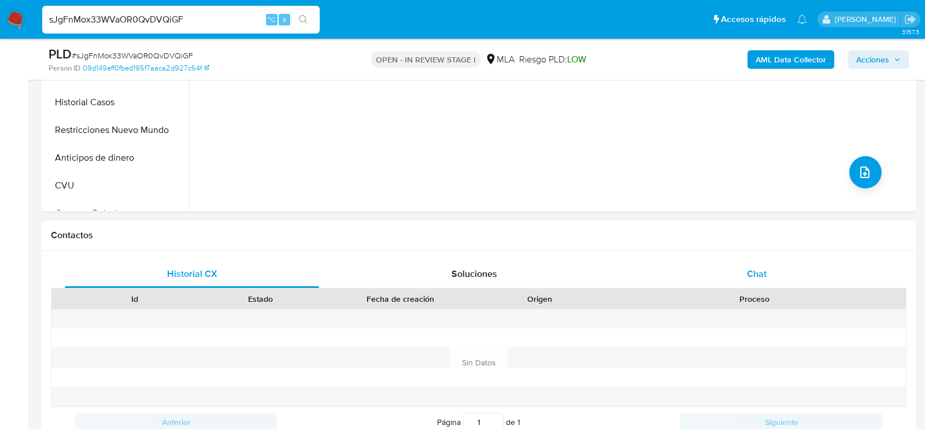
click at [722, 284] on div "Chat" at bounding box center [757, 274] width 254 height 28
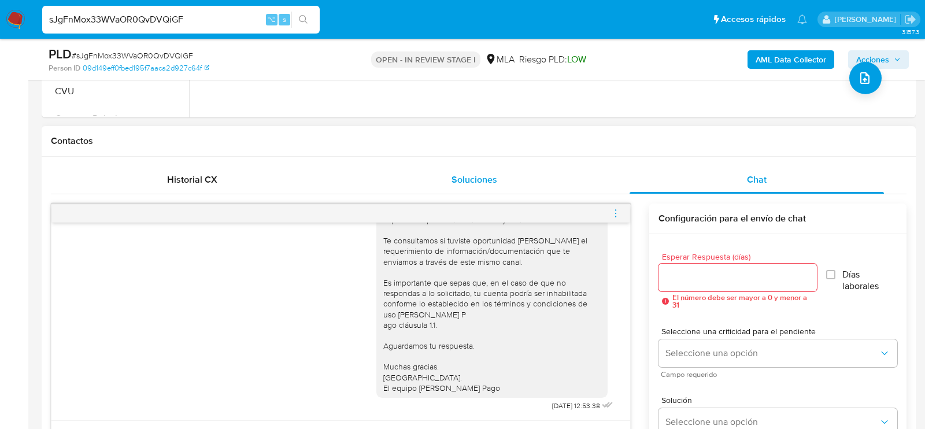
scroll to position [512, 0]
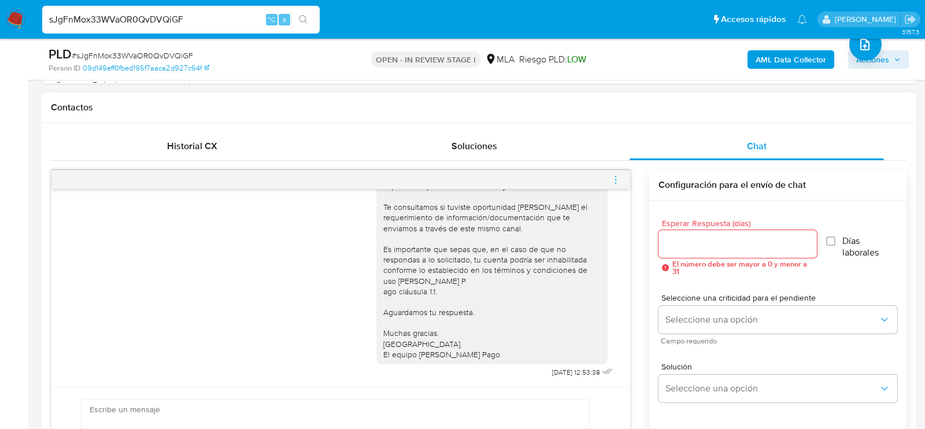
click at [617, 172] on span "menu-action" at bounding box center [616, 180] width 10 height 28
click at [552, 154] on li "Cerrar conversación" at bounding box center [551, 156] width 119 height 21
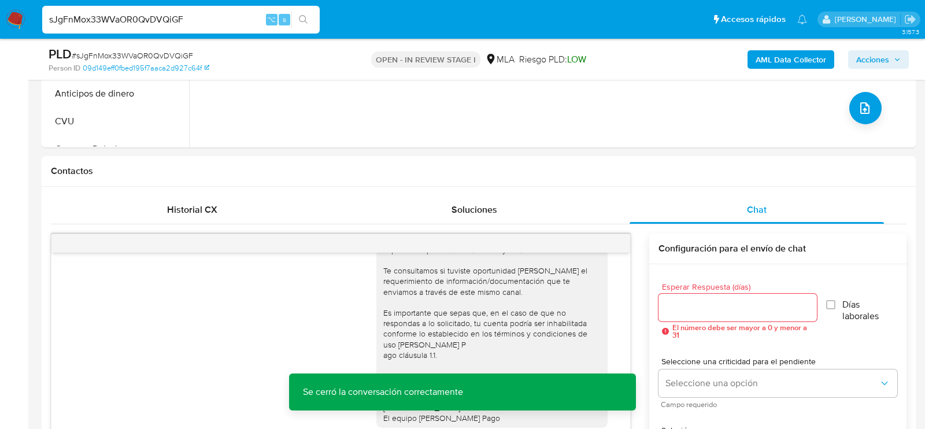
scroll to position [334, 0]
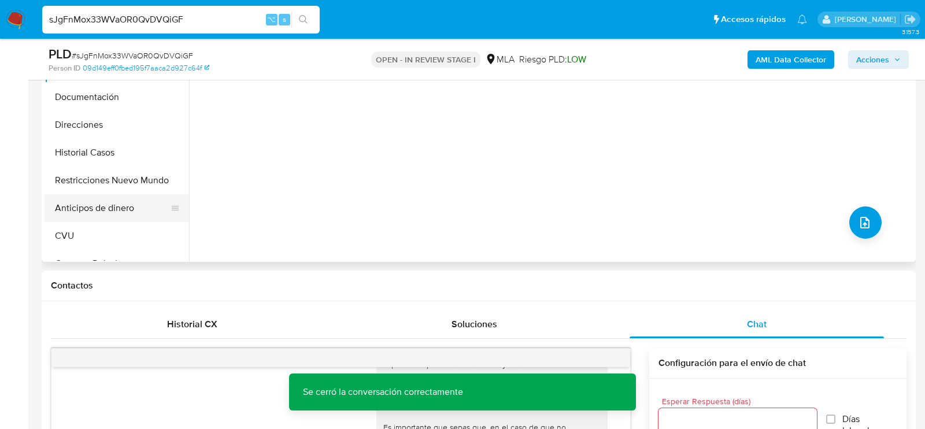
click at [71, 194] on button "Anticipos de dinero" at bounding box center [112, 208] width 135 height 28
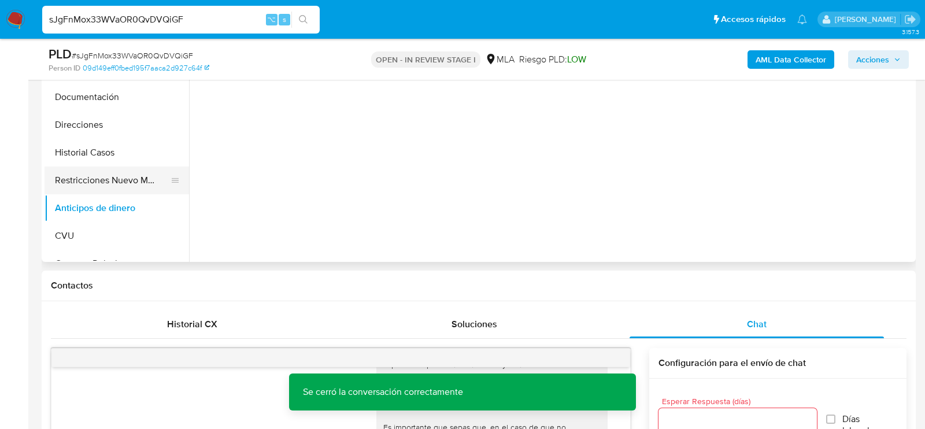
click at [71, 187] on button "Restricciones Nuevo Mundo" at bounding box center [112, 181] width 135 height 28
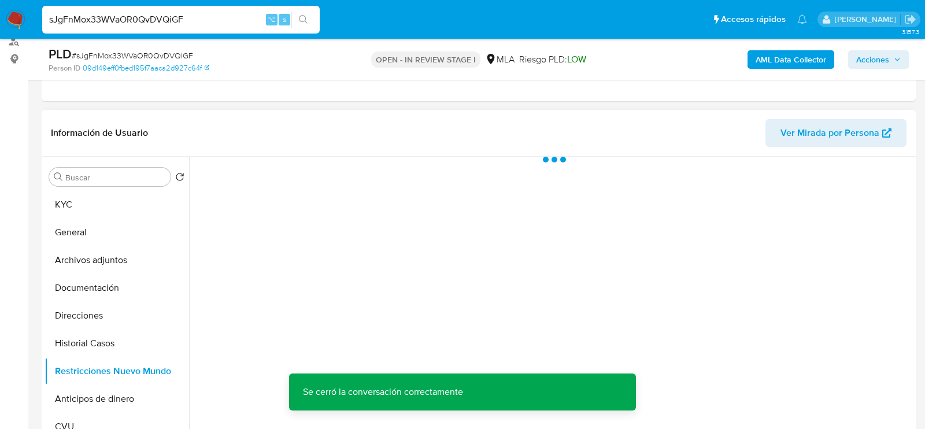
scroll to position [142, 0]
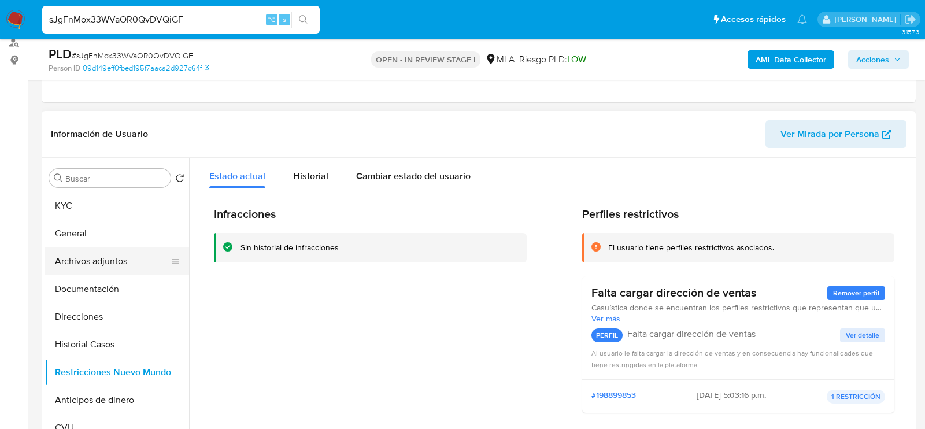
click at [105, 259] on button "Archivos adjuntos" at bounding box center [112, 262] width 135 height 28
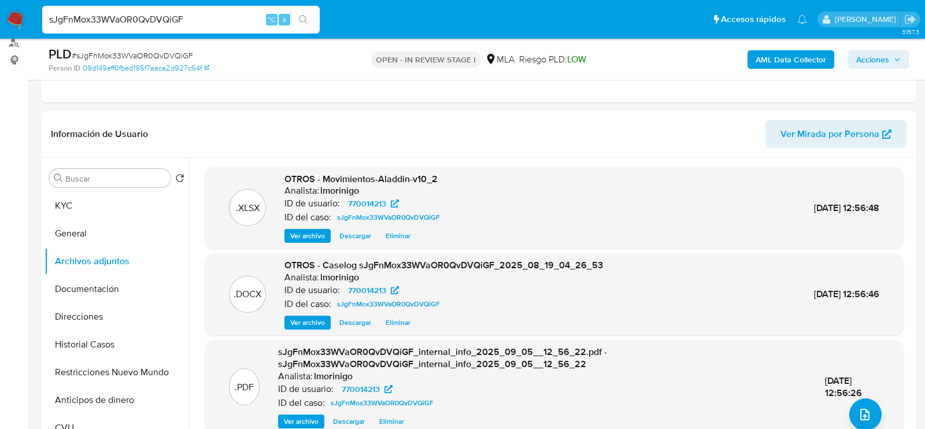
click at [875, 50] on span "Acciones" at bounding box center [873, 59] width 33 height 19
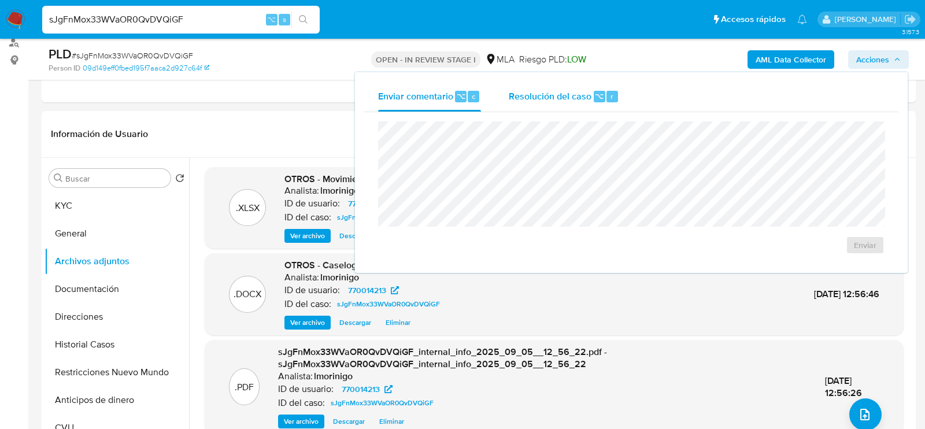
click at [561, 108] on div "Resolución del caso ⌥ r" at bounding box center [564, 97] width 110 height 30
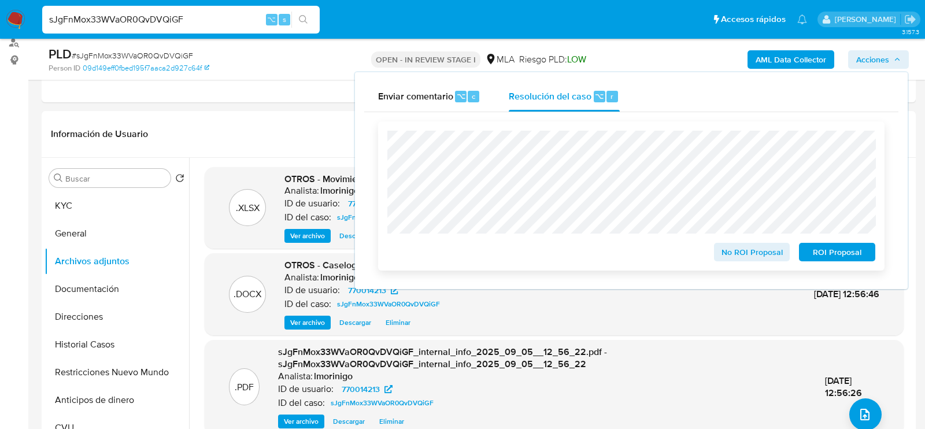
click at [744, 256] on span "No ROI Proposal" at bounding box center [752, 252] width 60 height 16
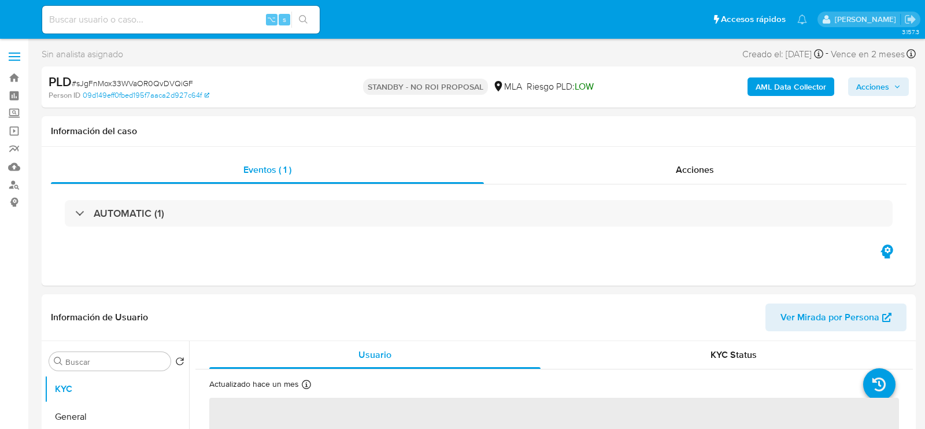
select select "10"
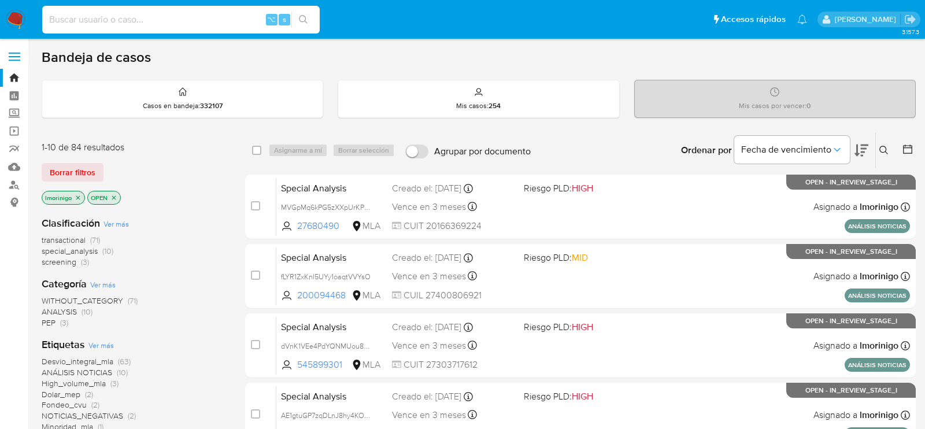
click at [190, 24] on input at bounding box center [181, 19] width 278 height 15
paste input "8ToSY9Vkr7AtQ9it0txMymKv"
type input "8ToSY9Vkr7AtQ9it0txMymKv"
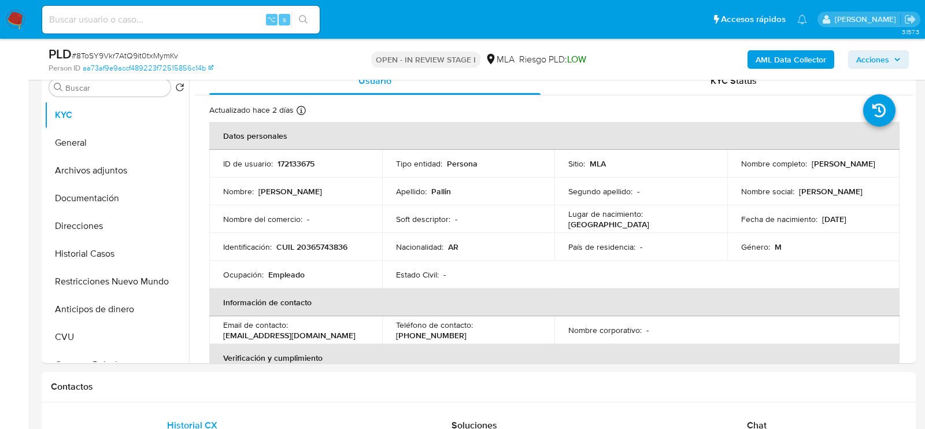
select select "10"
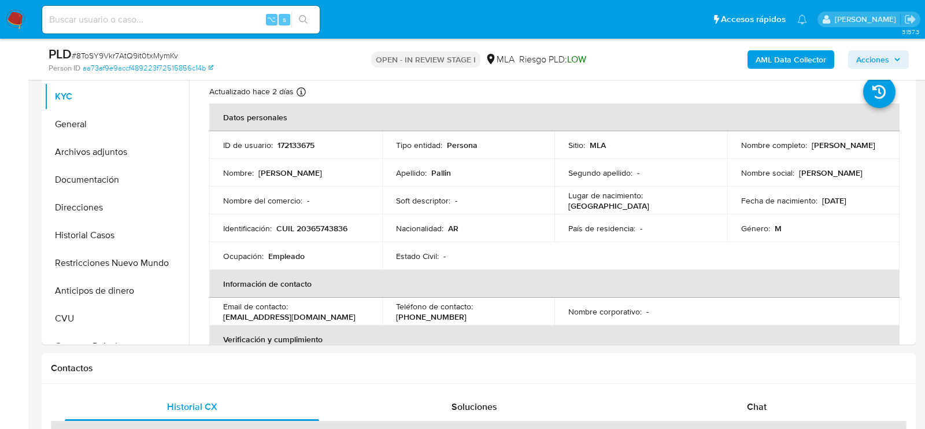
scroll to position [261, 0]
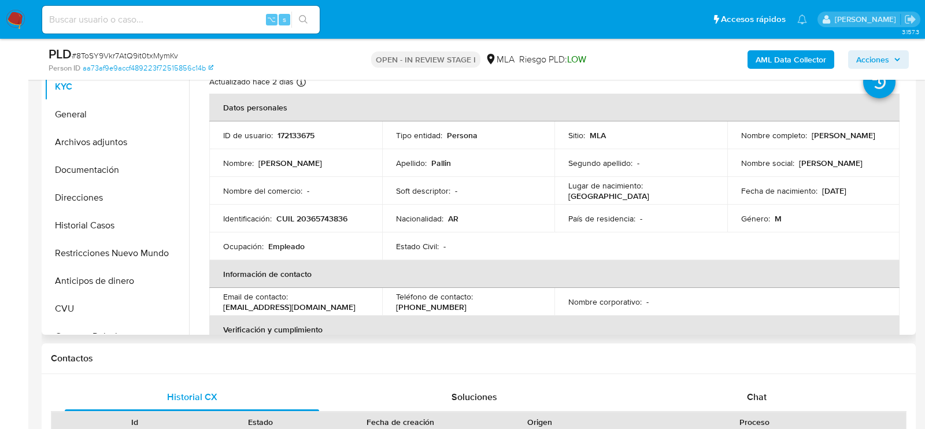
drag, startPoint x: 810, startPoint y: 131, endPoint x: 869, endPoint y: 130, distance: 59.6
click at [869, 131] on div "Nombre completo : [PERSON_NAME]" at bounding box center [813, 135] width 145 height 10
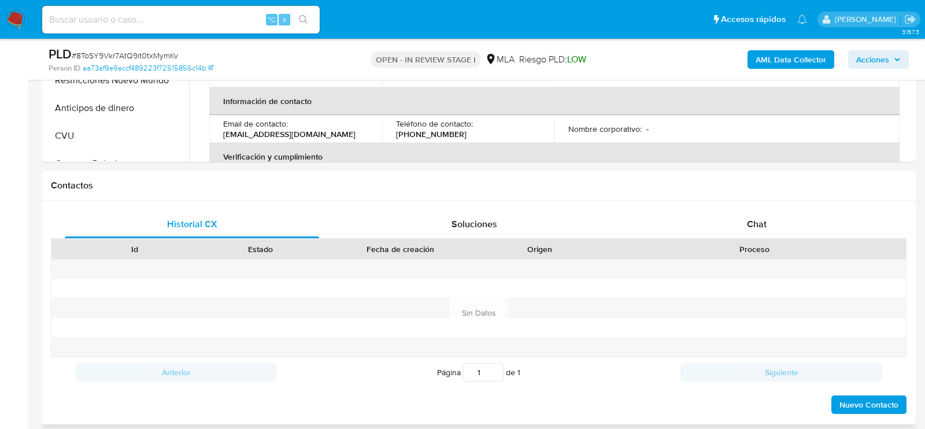
scroll to position [440, 0]
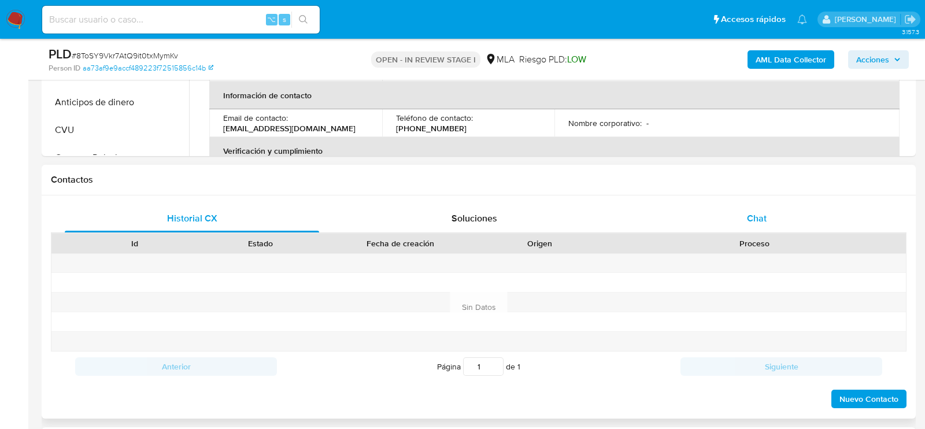
click at [786, 221] on div "Chat" at bounding box center [757, 219] width 254 height 28
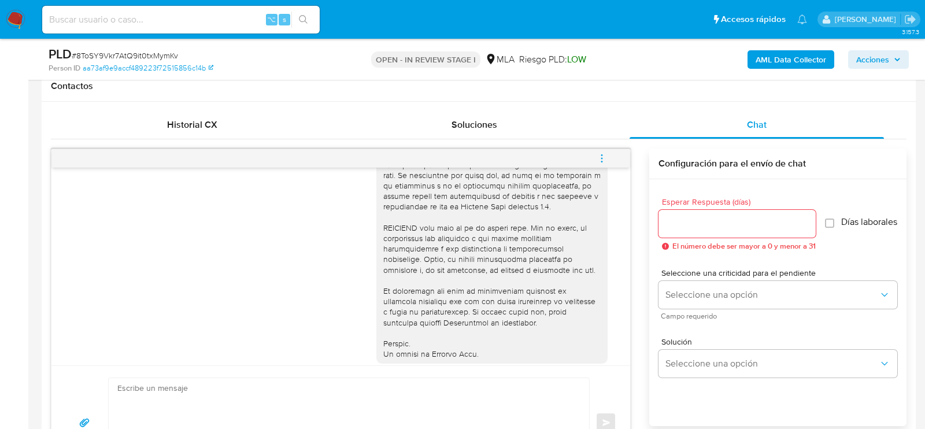
scroll to position [712, 0]
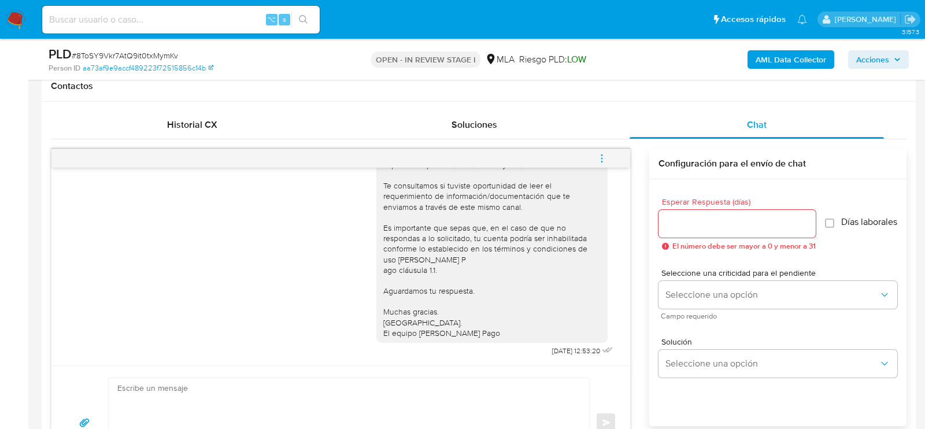
click at [604, 158] on icon "menu-action" at bounding box center [602, 158] width 10 height 10
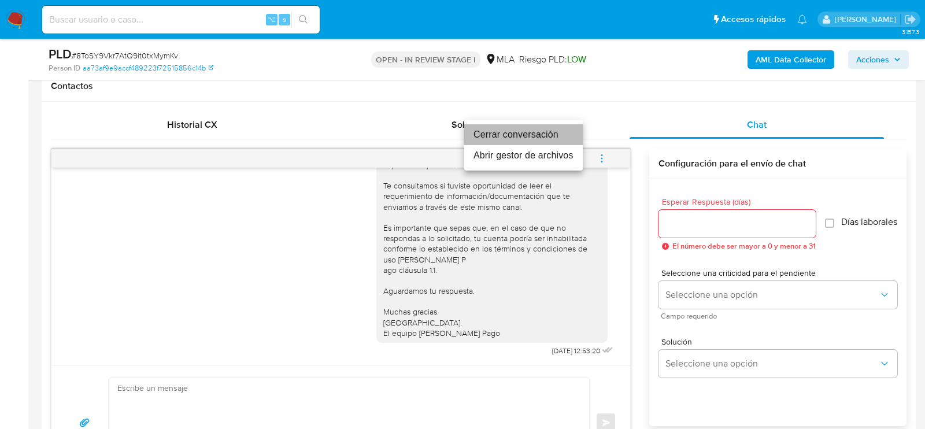
click at [537, 126] on li "Cerrar conversación" at bounding box center [523, 134] width 119 height 21
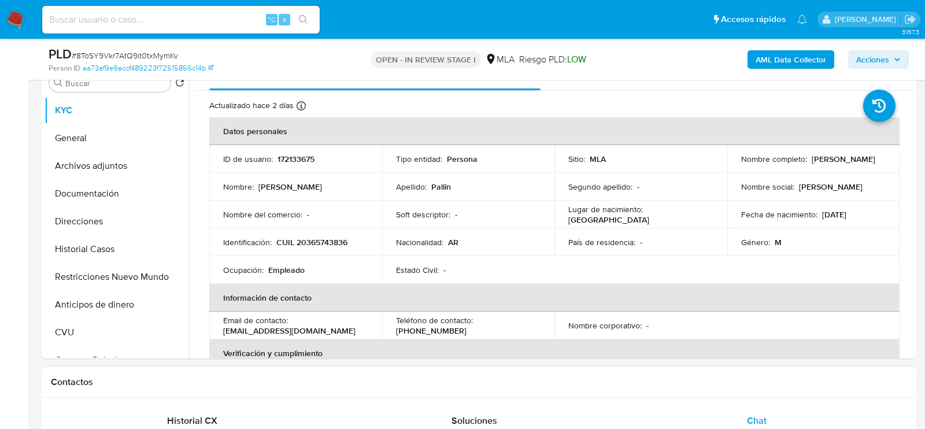
scroll to position [235, 0]
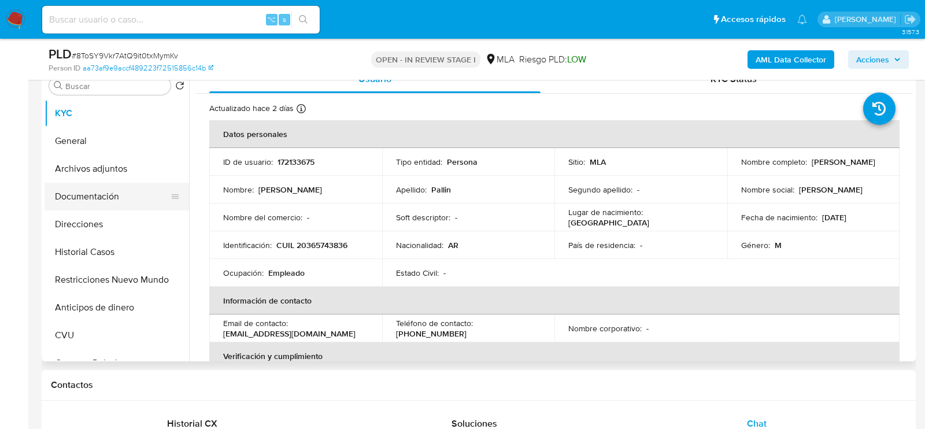
click at [92, 209] on button "Documentación" at bounding box center [112, 197] width 135 height 28
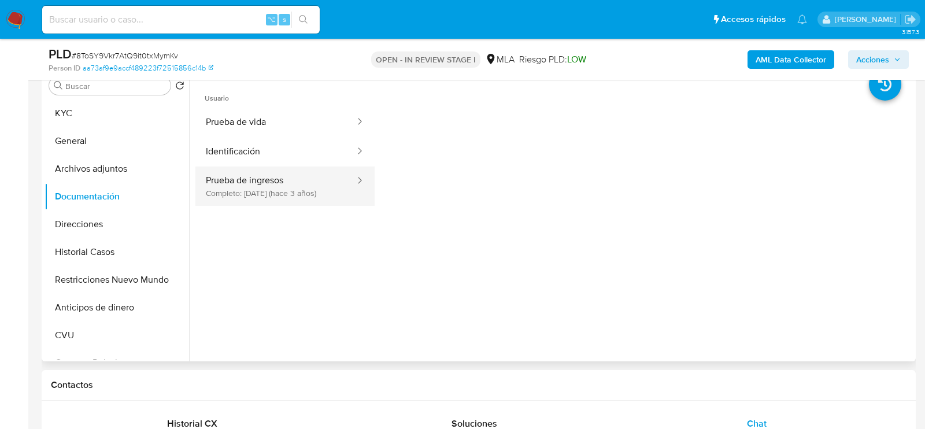
click at [259, 183] on button "Prueba de ingresos Completo: 11/12/2022 (hace 3 años)" at bounding box center [275, 186] width 161 height 39
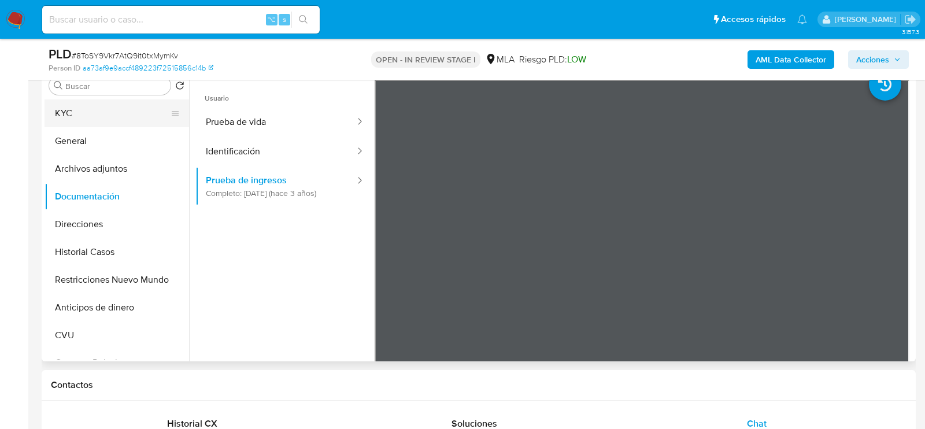
click at [124, 110] on button "KYC" at bounding box center [112, 113] width 135 height 28
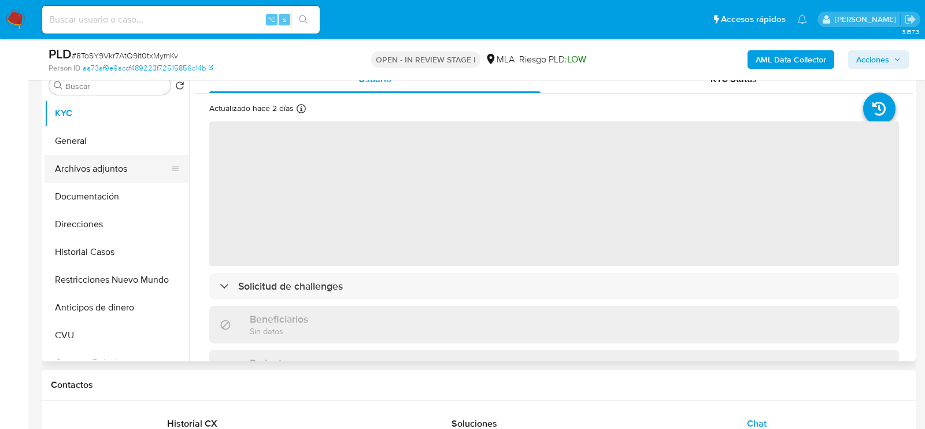
click at [130, 173] on button "Archivos adjuntos" at bounding box center [112, 169] width 135 height 28
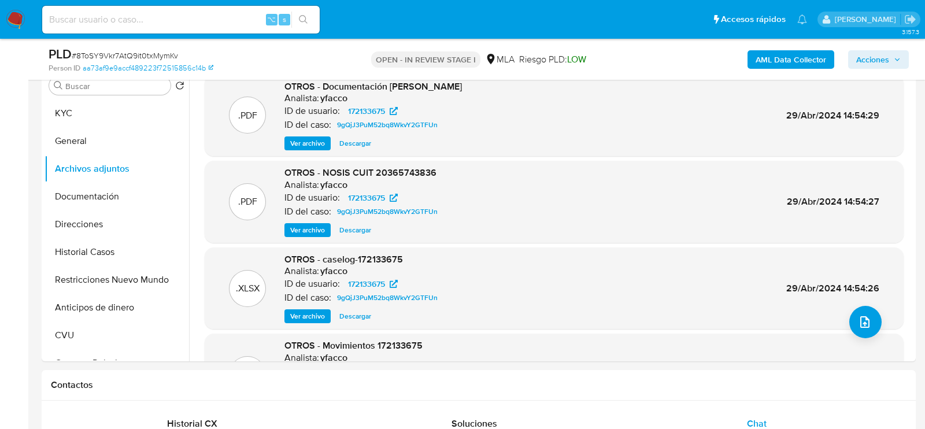
click at [774, 57] on b "AML Data Collector" at bounding box center [791, 59] width 71 height 19
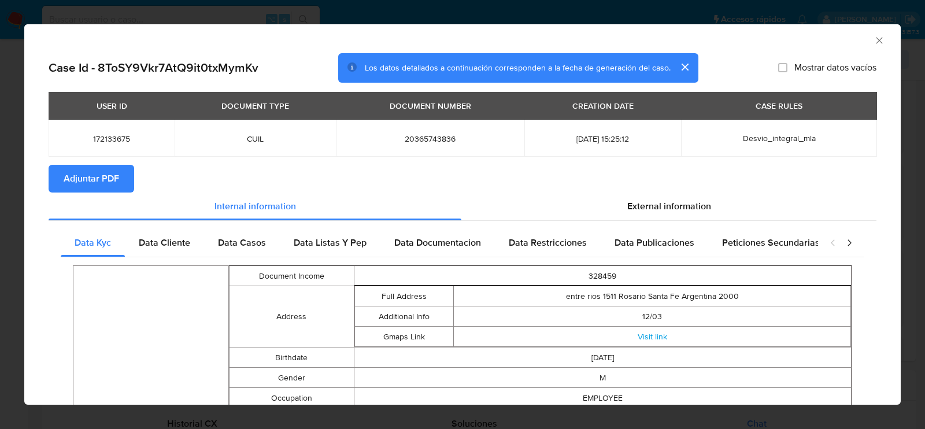
click at [109, 180] on span "Adjuntar PDF" at bounding box center [92, 178] width 56 height 25
click at [879, 41] on icon "Cerrar ventana" at bounding box center [880, 41] width 12 height 12
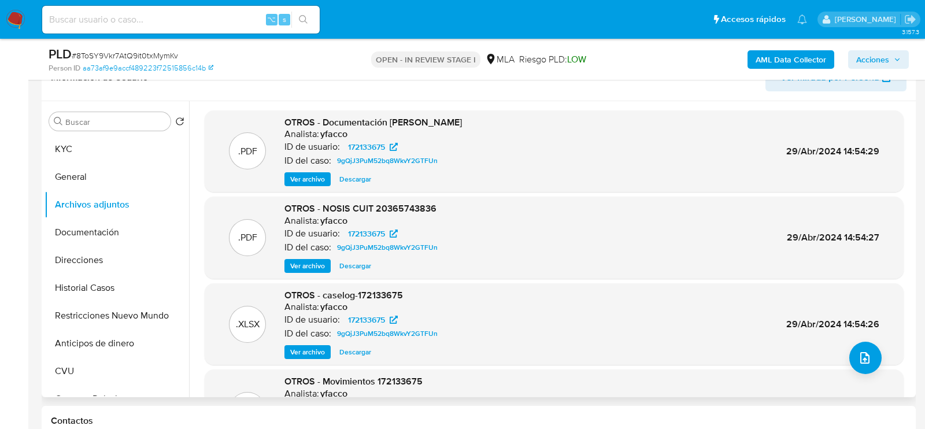
scroll to position [197, 0]
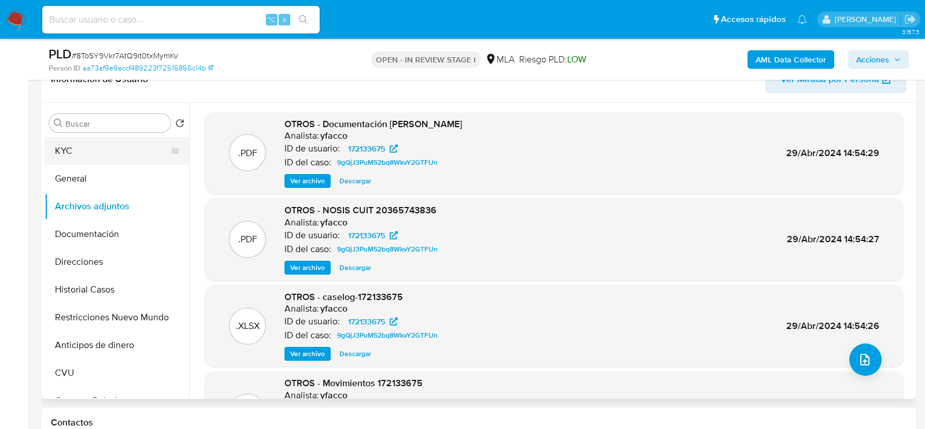
click at [108, 153] on button "KYC" at bounding box center [112, 151] width 135 height 28
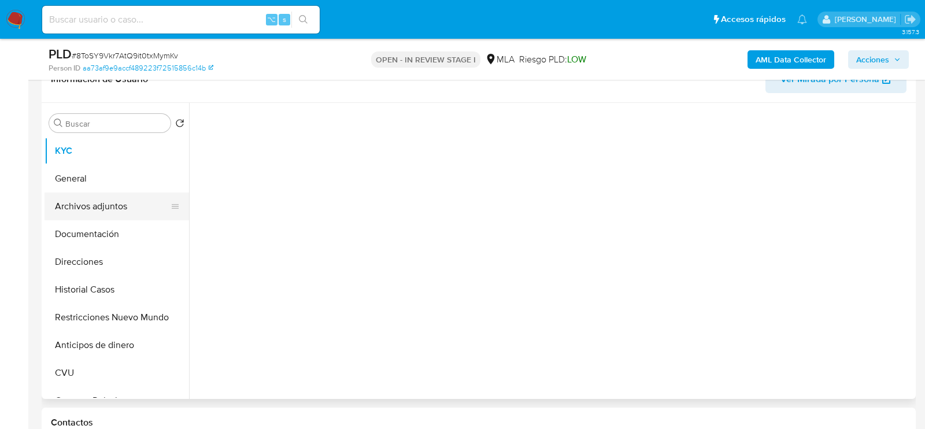
click at [107, 199] on button "Archivos adjuntos" at bounding box center [112, 207] width 135 height 28
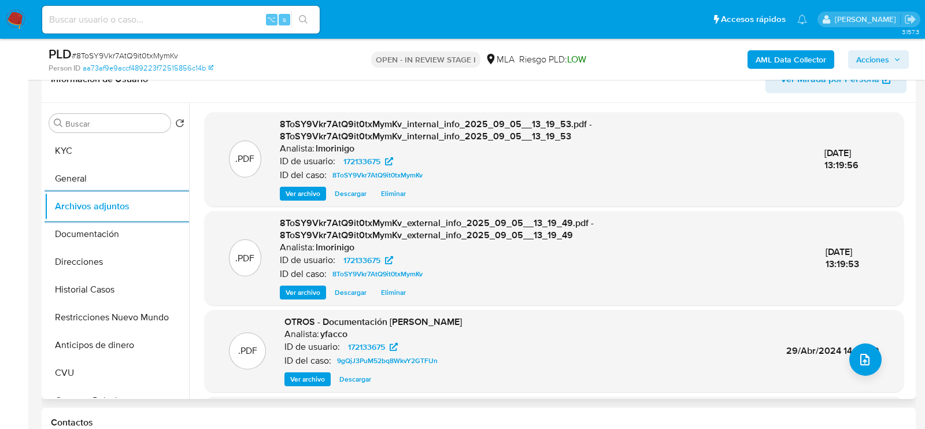
scroll to position [209, 0]
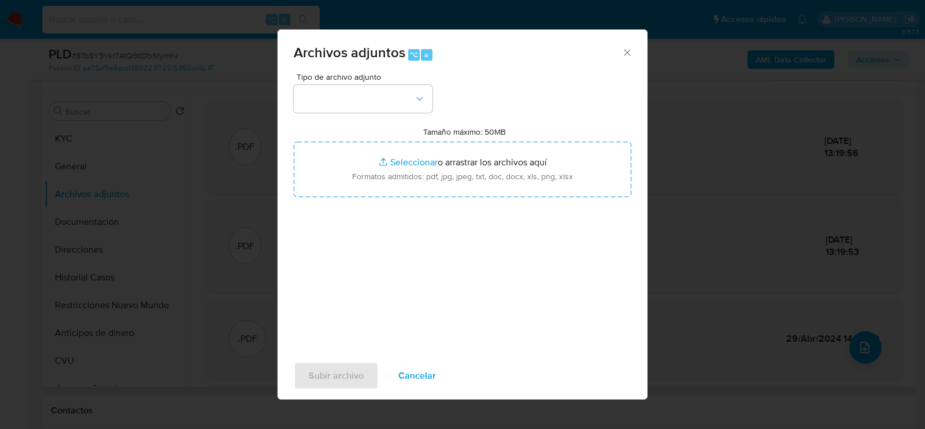
click at [363, 71] on div "Archivos adjuntos ⌥ a" at bounding box center [463, 50] width 370 height 43
click at [363, 104] on button "button" at bounding box center [363, 99] width 139 height 28
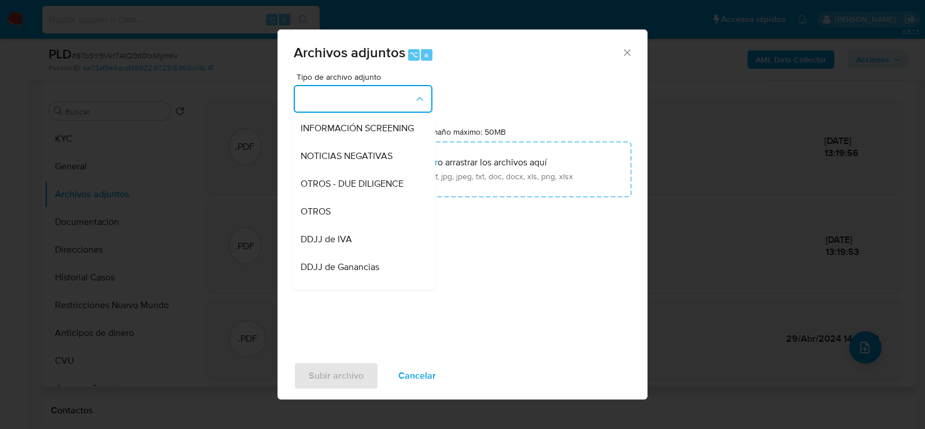
scroll to position [146, 0]
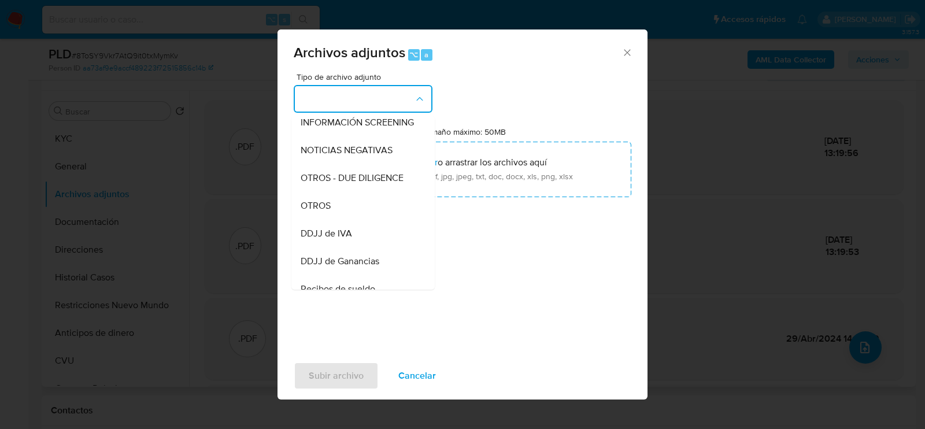
click at [358, 204] on div "OTROS" at bounding box center [360, 205] width 118 height 28
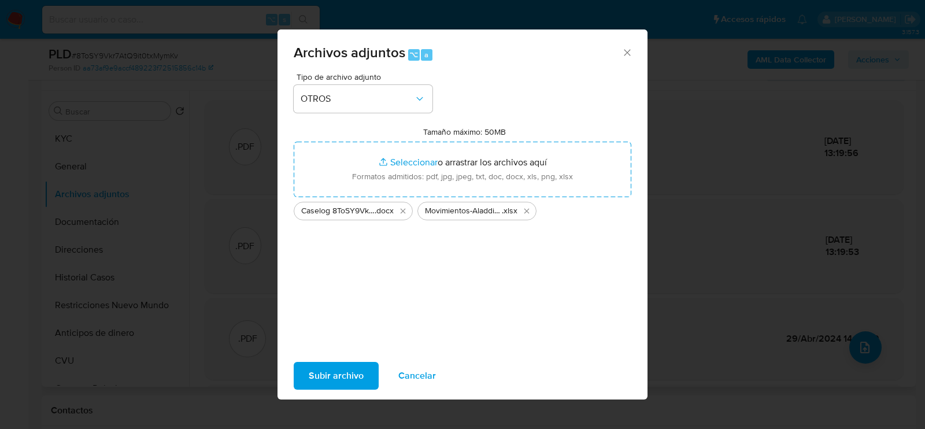
click at [341, 366] on span "Subir archivo" at bounding box center [336, 375] width 55 height 25
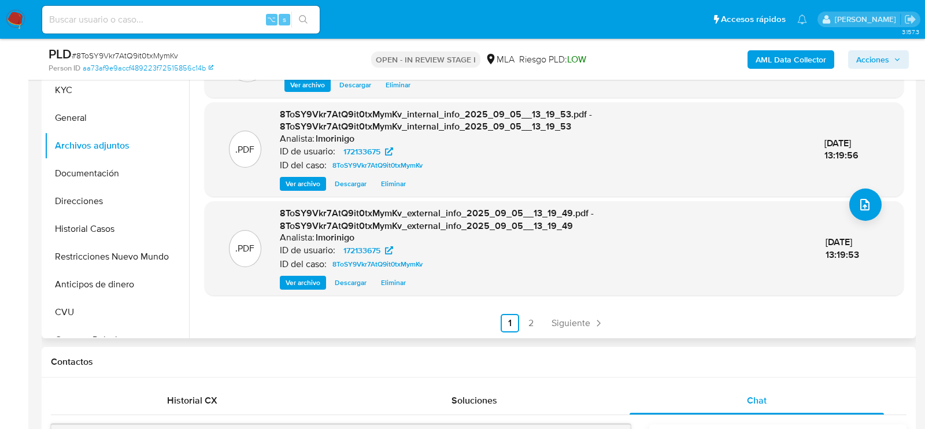
scroll to position [134, 0]
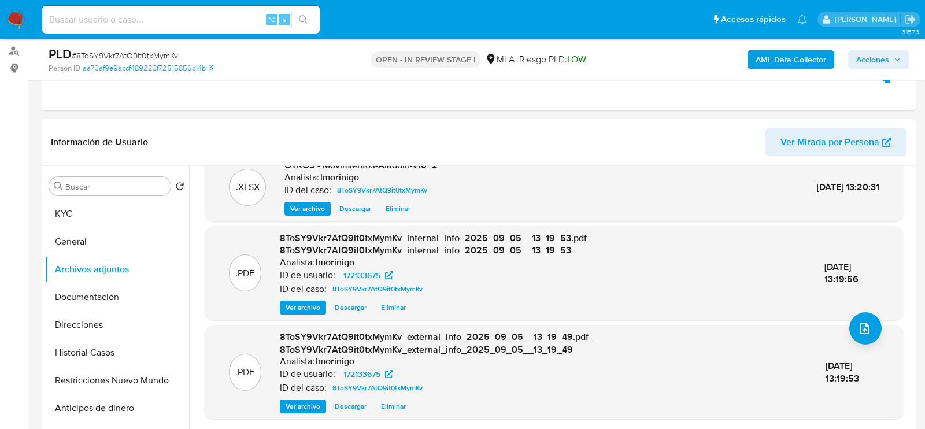
click at [877, 60] on span "Acciones" at bounding box center [873, 59] width 33 height 19
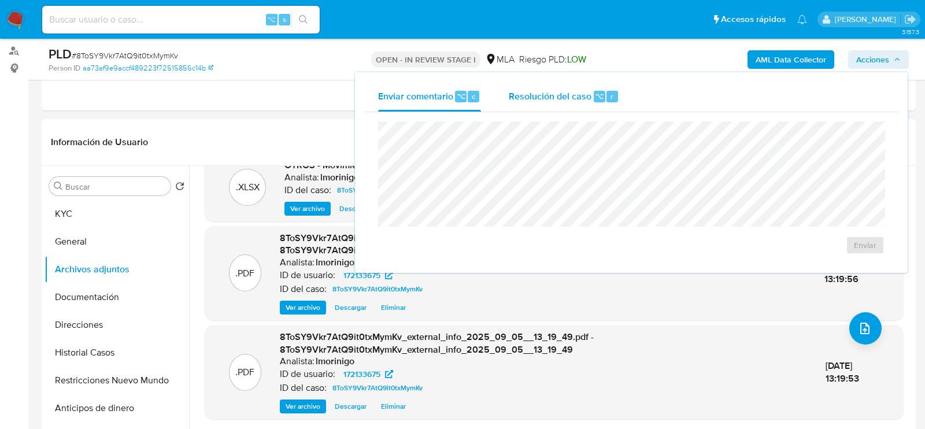
click at [571, 82] on div "Resolución del caso ⌥ r" at bounding box center [564, 97] width 110 height 30
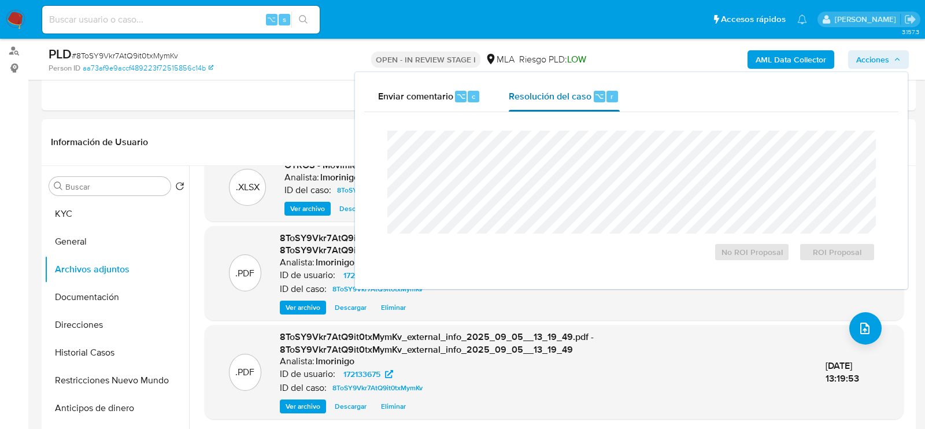
click at [571, 100] on span "Resolución del caso" at bounding box center [550, 95] width 83 height 13
click at [762, 256] on span "No ROI Proposal" at bounding box center [752, 252] width 60 height 16
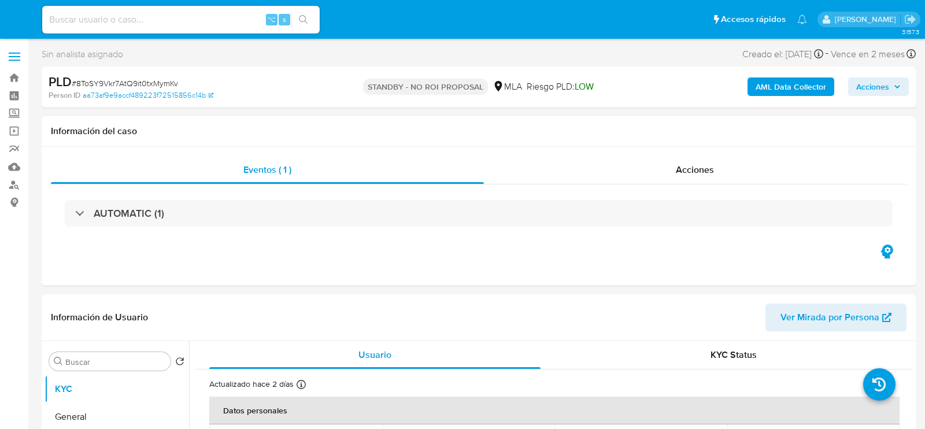
select select "10"
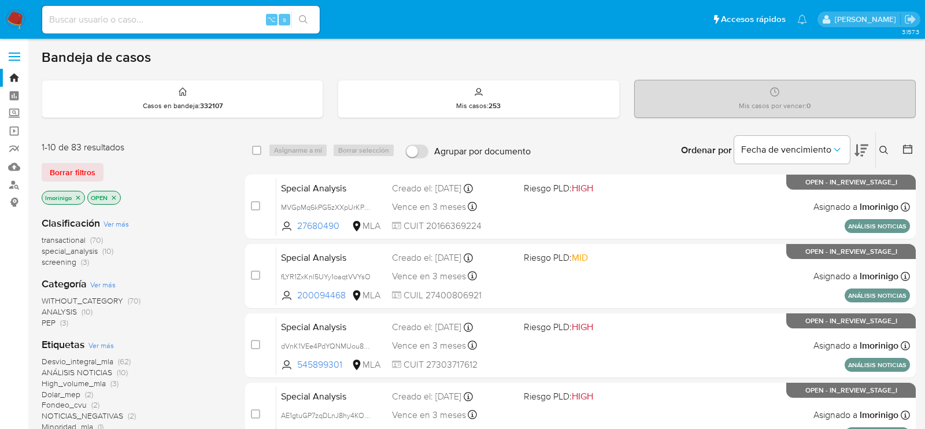
click at [76, 196] on icon "close-filter" at bounding box center [78, 197] width 7 height 7
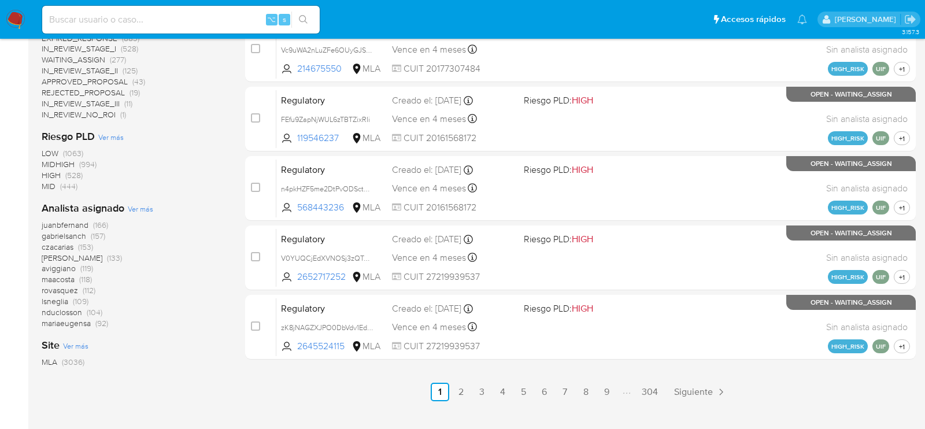
scroll to position [504, 0]
click at [141, 209] on span "Ver más" at bounding box center [140, 209] width 25 height 10
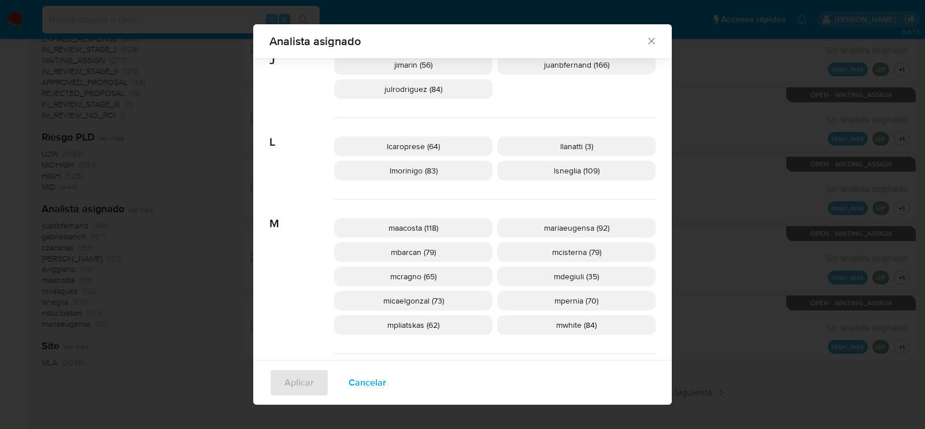
scroll to position [437, 0]
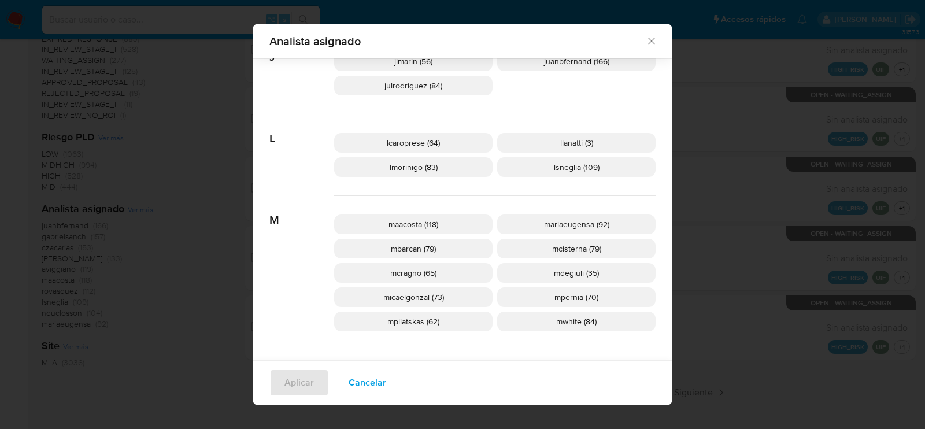
click at [371, 382] on span "Cancelar" at bounding box center [368, 382] width 38 height 25
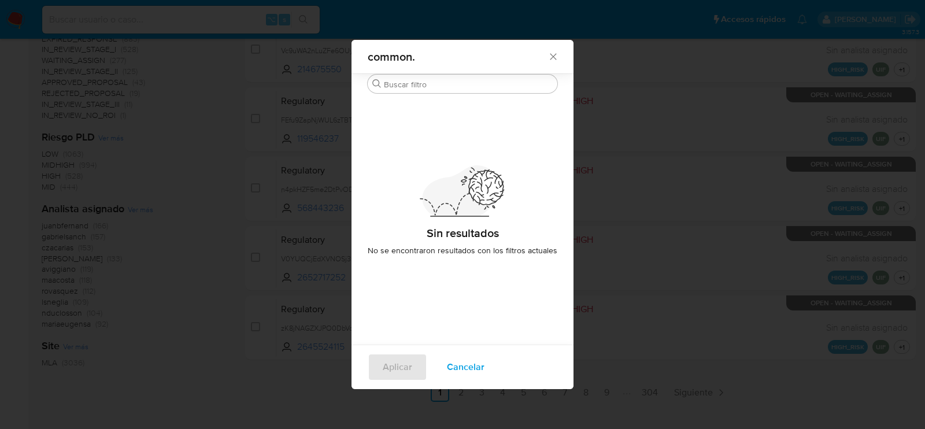
scroll to position [0, 0]
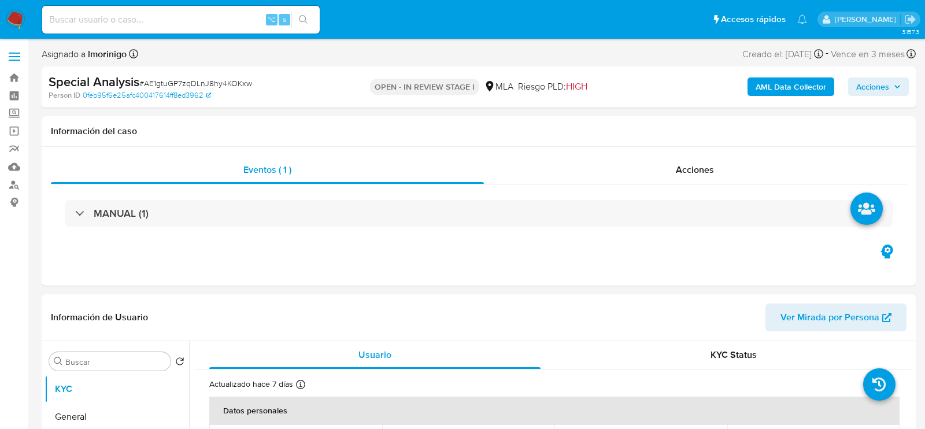
select select "10"
click at [223, 17] on input at bounding box center [181, 19] width 278 height 15
paste input "l0Uu8lWcVa0kteomqZ8yZWIK"
type input "l0Uu8lWcVa0kteomqZ8yZWIK"
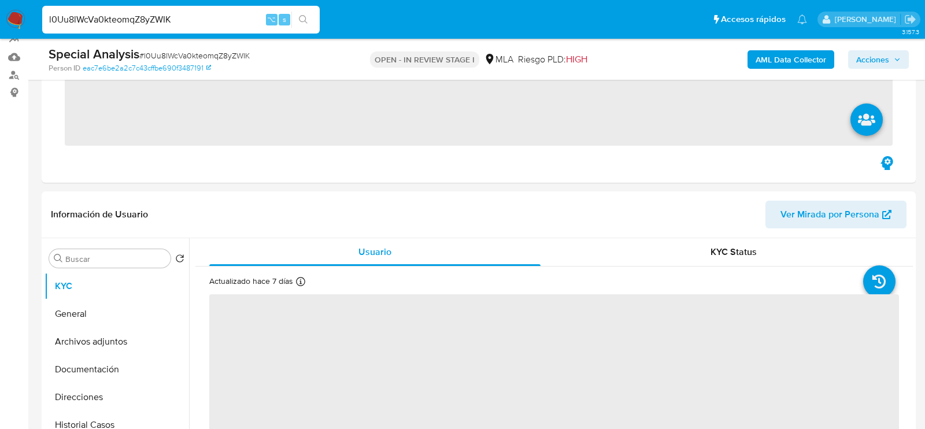
scroll to position [116, 0]
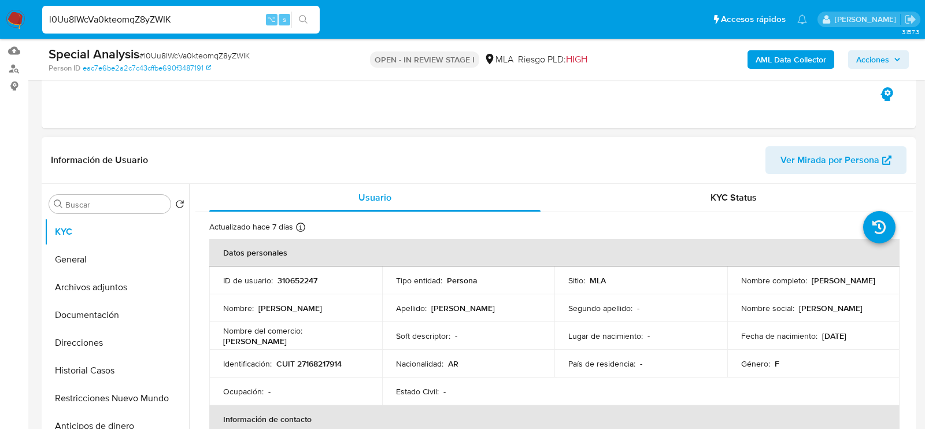
select select "10"
click at [848, 276] on p "[PERSON_NAME]" at bounding box center [844, 280] width 64 height 10
copy p "[PERSON_NAME]"
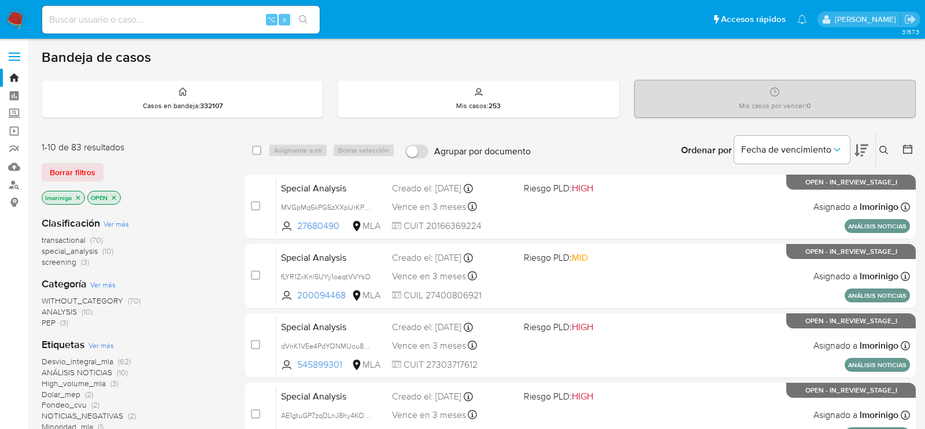
click at [191, 14] on input at bounding box center [181, 19] width 278 height 15
paste input "tzx8LxsFzag11NCiubsoPpiV"
type input "tzx8LxsFzag11NCiubsoPpiV"
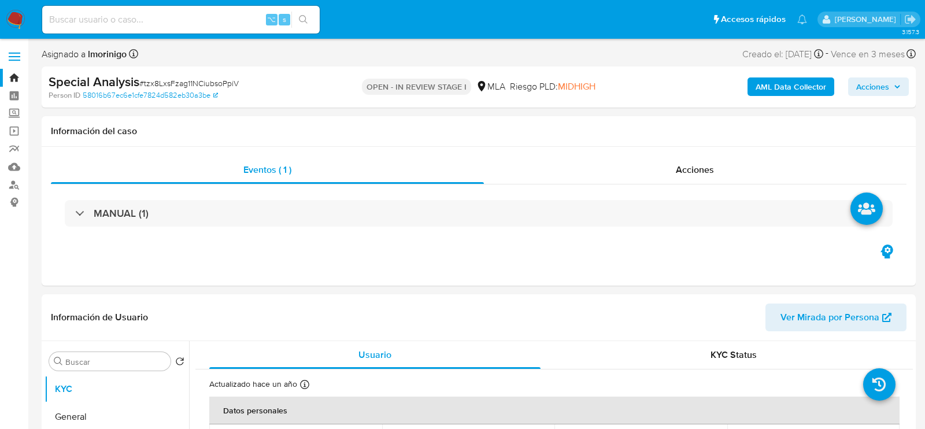
select select "10"
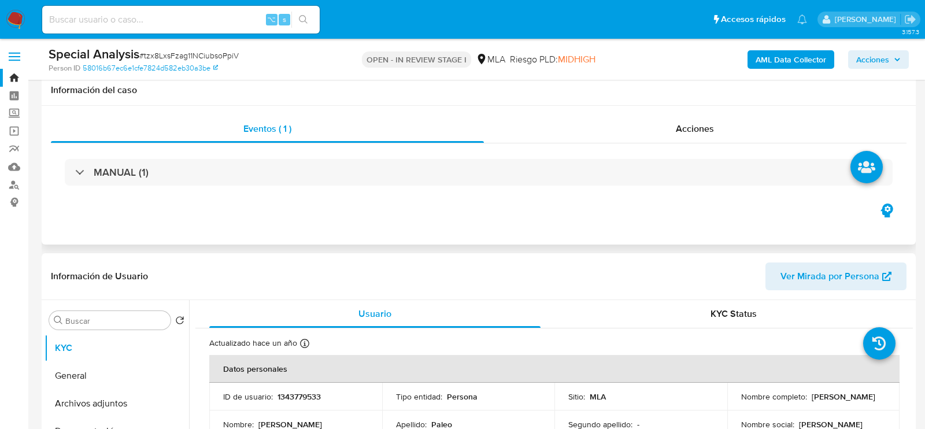
scroll to position [246, 0]
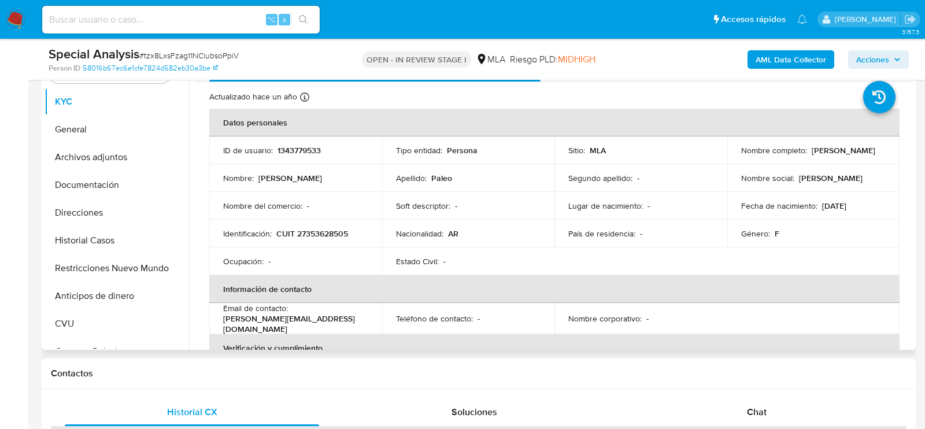
click at [324, 224] on td "Identificación : CUIT 27353628505" at bounding box center [295, 234] width 173 height 28
click at [326, 231] on p "CUIT 27353628505" at bounding box center [312, 233] width 72 height 10
copy p "27353628505"
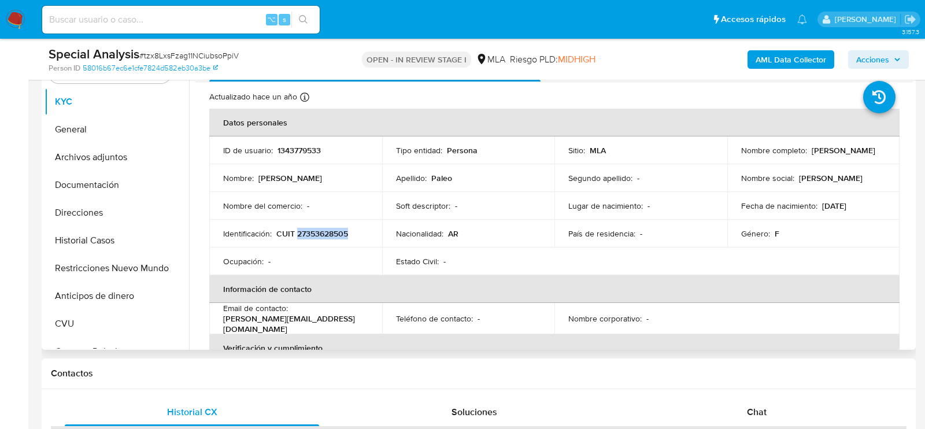
copy p "27353628505"
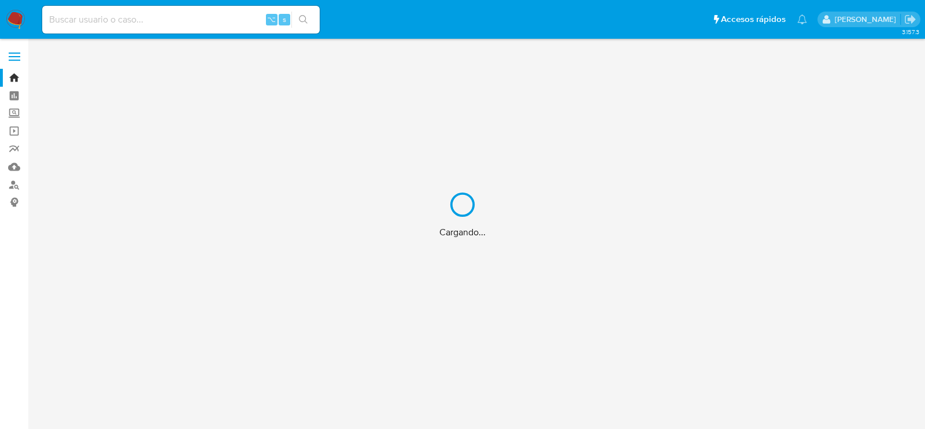
click at [237, 19] on input at bounding box center [181, 19] width 278 height 15
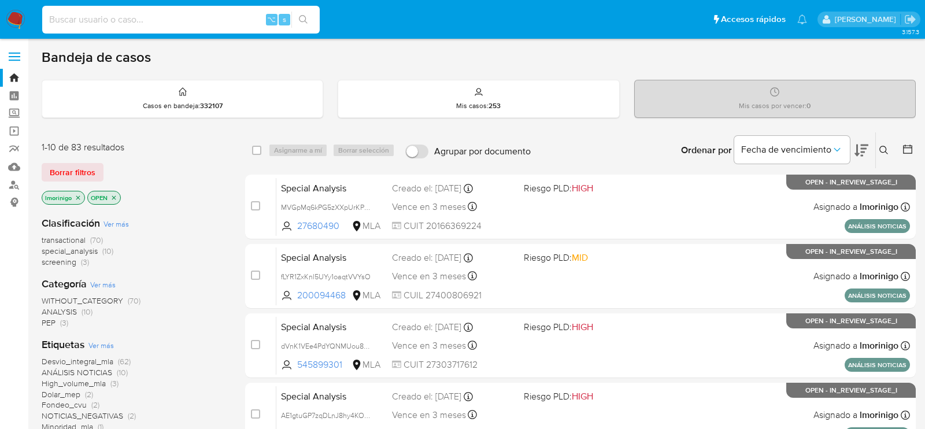
click at [237, 19] on input at bounding box center [181, 19] width 278 height 15
paste input "AE1gtuGP7zqDLnJ8hy4KOKxw"
type input "AE1gtuGP7zqDLnJ8hy4KOKxw"
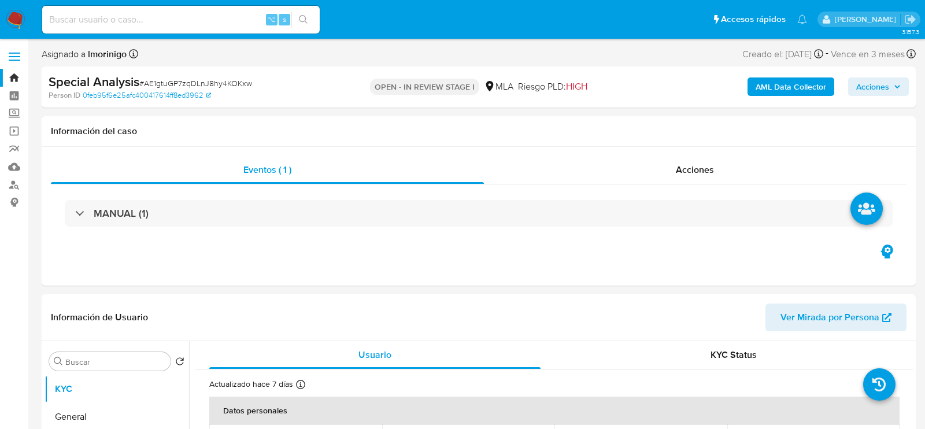
select select "10"
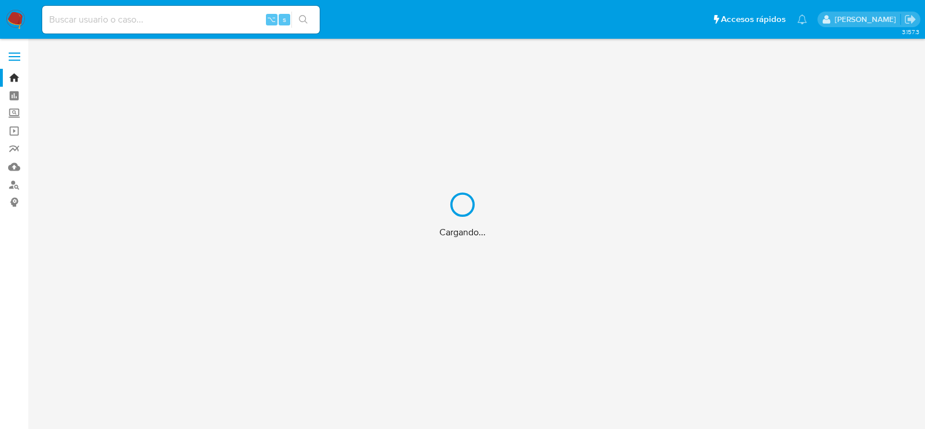
click at [182, 22] on div "Cargando..." at bounding box center [462, 214] width 925 height 429
click at [163, 21] on div "Cargando..." at bounding box center [462, 214] width 925 height 429
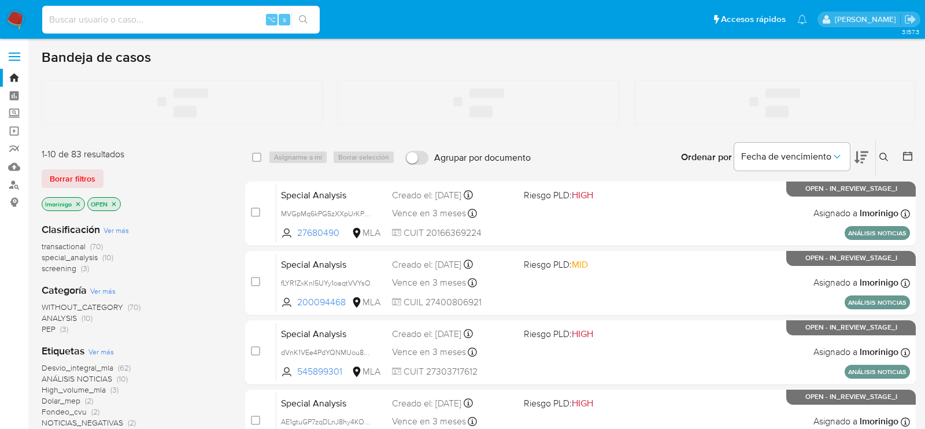
click at [160, 21] on input at bounding box center [181, 19] width 278 height 15
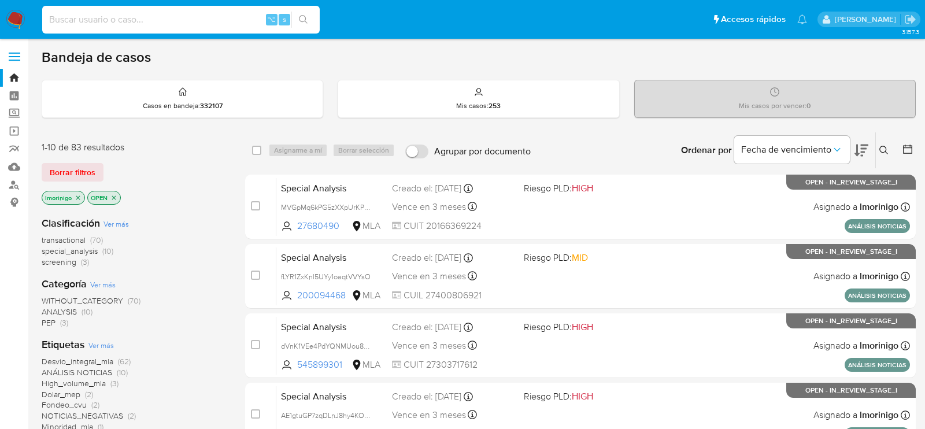
paste input "fLYR1ZxKnl5UYy1oaqtVVYsO"
type input "fLYR1ZxKnl5UYy1oaqtVVYsO"
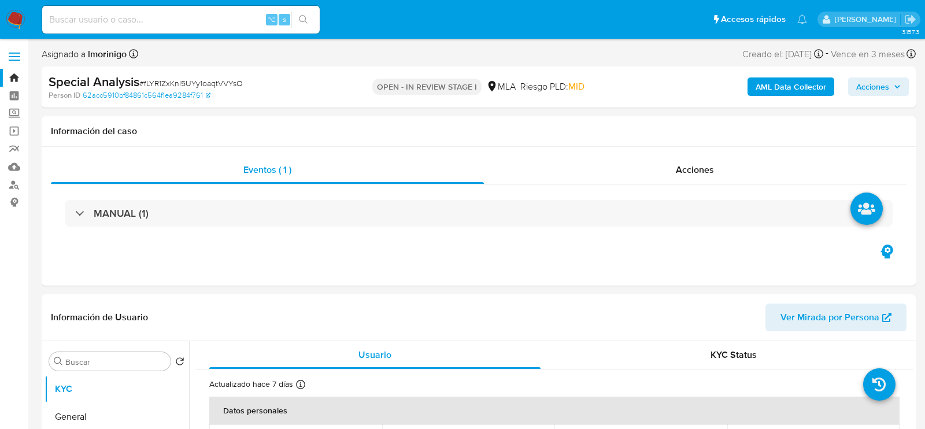
select select "10"
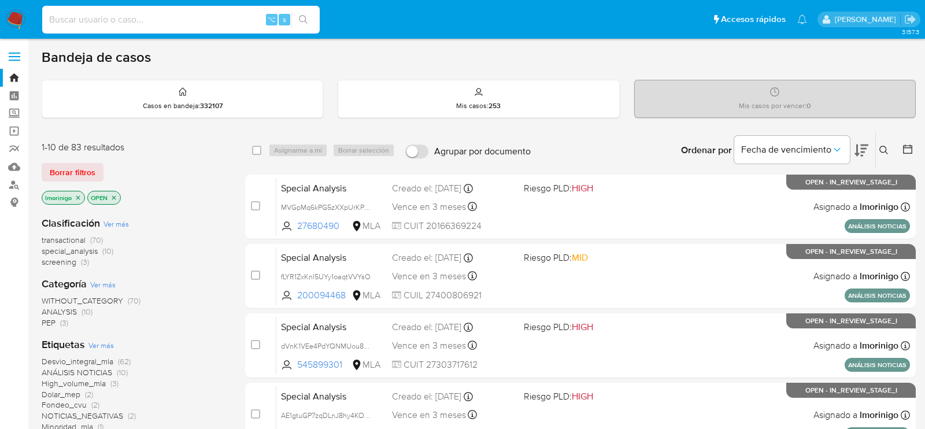
click at [235, 25] on input at bounding box center [181, 19] width 278 height 15
paste input "dVnK1VEe4PdYQNMUou8BgUQ4"
type input "dVnK1VEe4PdYQNMUou8BgUQ4"
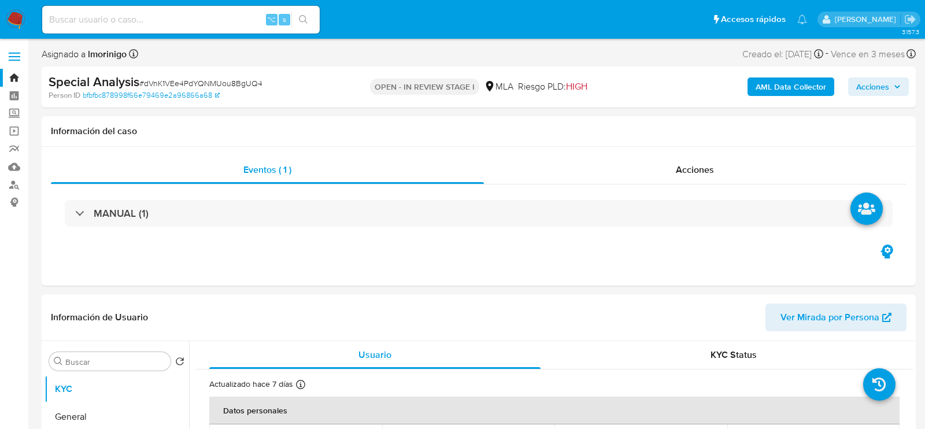
select select "10"
click at [195, 23] on input at bounding box center [181, 19] width 278 height 15
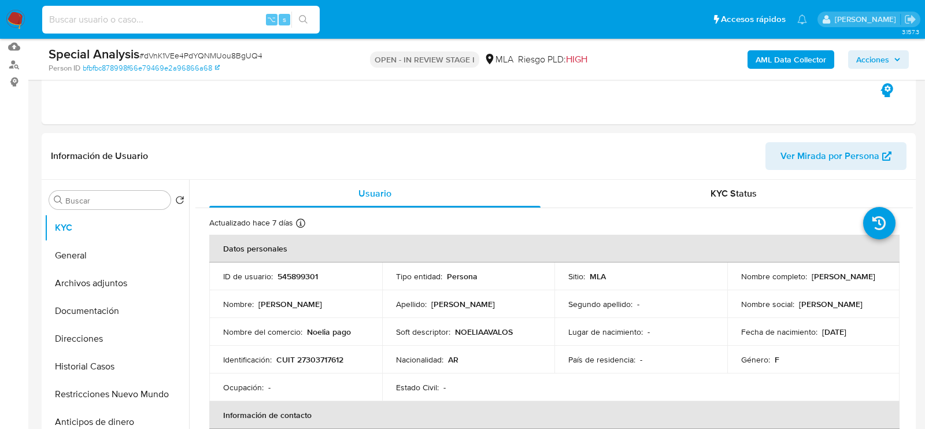
scroll to position [129, 0]
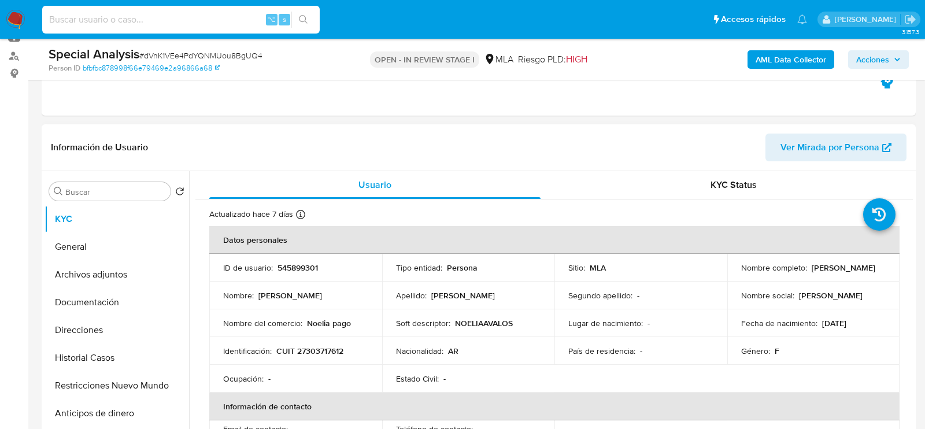
click at [821, 271] on p "Noelia Elisabeth Avalos" at bounding box center [844, 268] width 64 height 10
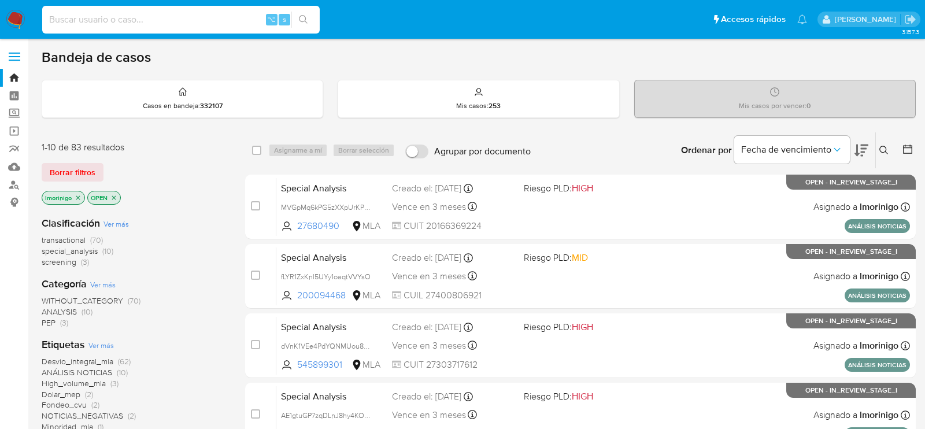
click at [205, 14] on input at bounding box center [181, 19] width 278 height 15
paste input "MVGpMq6kPG5zXXpUrKPk8fnf"
type input "MVGpMq6kPG5zXXpUrKPk8fnf"
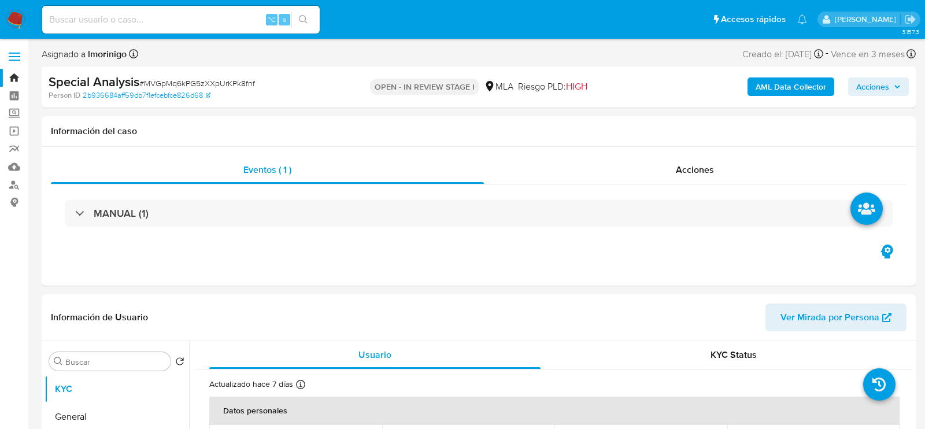
select select "10"
